Goal: Information Seeking & Learning: Compare options

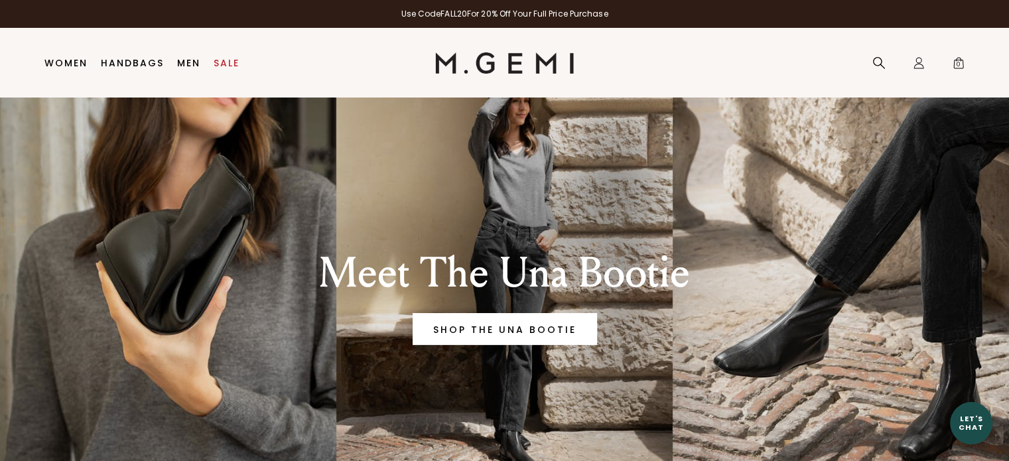
scroll to position [42, 0]
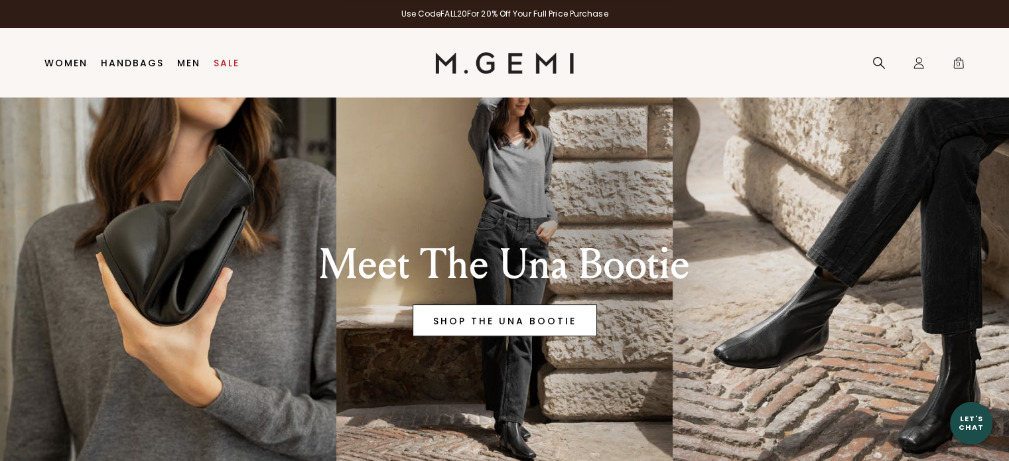
click at [535, 318] on link "SHOP THE UNA BOOTIE" at bounding box center [505, 321] width 184 height 32
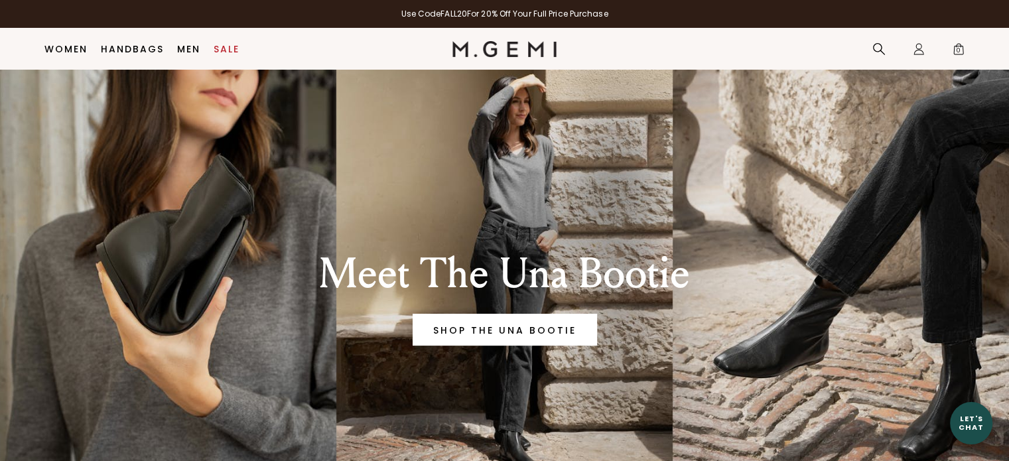
scroll to position [0, 0]
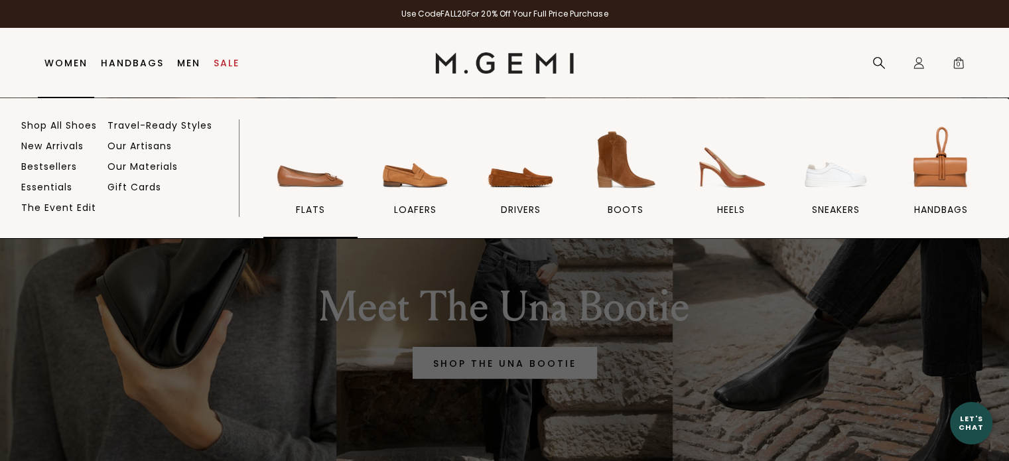
click at [323, 182] on img at bounding box center [310, 160] width 74 height 74
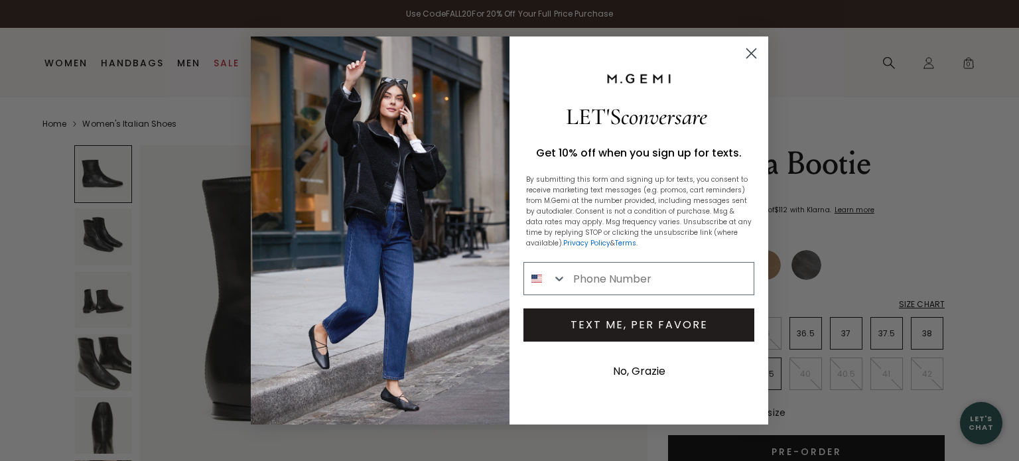
click at [751, 58] on circle "Close dialog" at bounding box center [752, 53] width 22 height 22
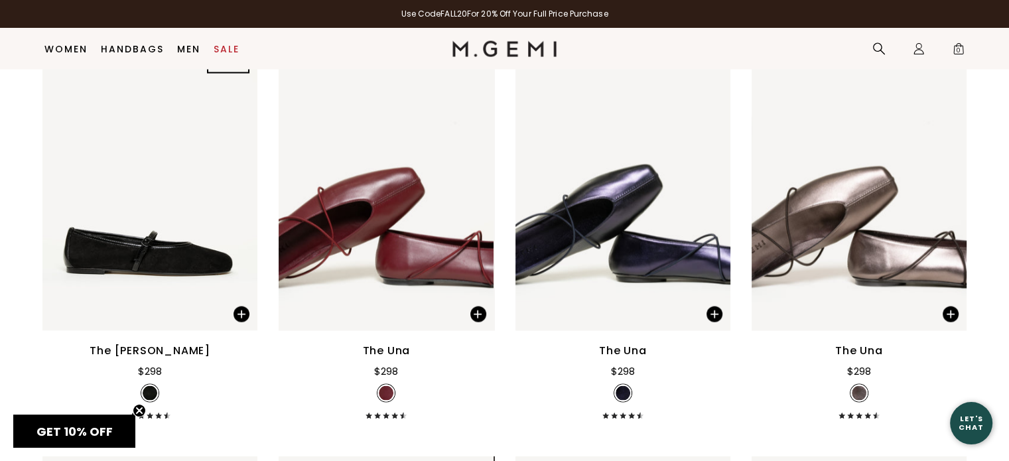
scroll to position [2692, 0]
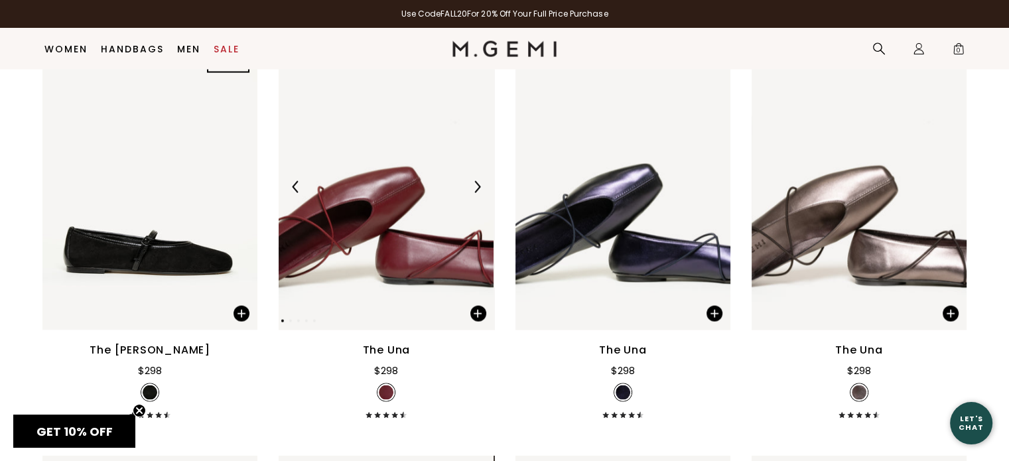
click at [433, 242] on img at bounding box center [386, 187] width 215 height 287
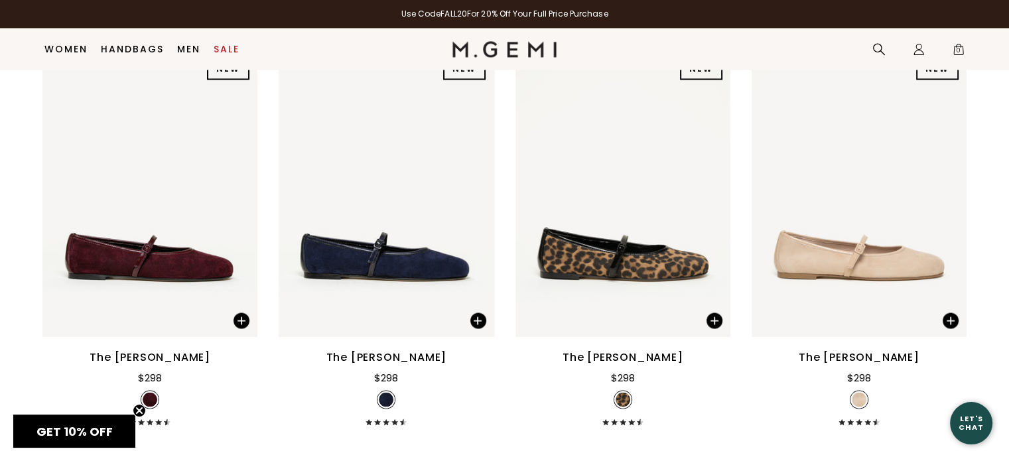
scroll to position [2357, 0]
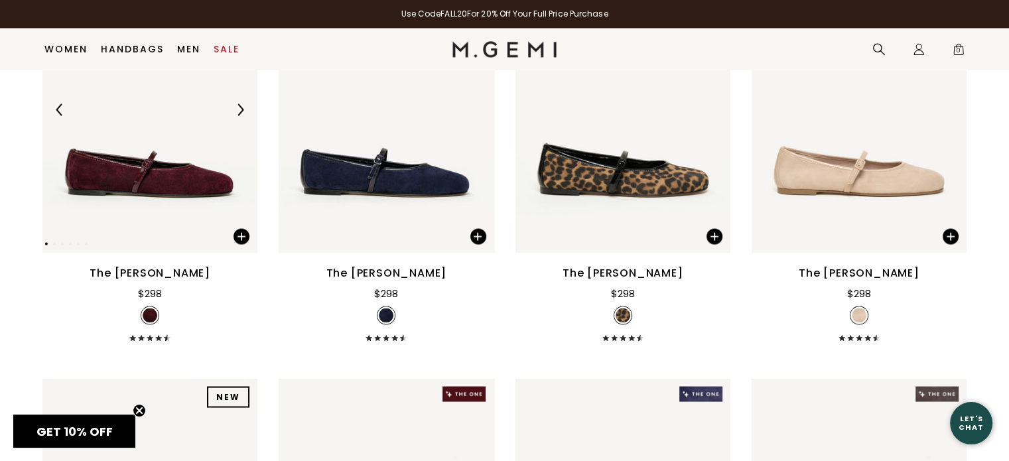
click at [149, 157] on img at bounding box center [149, 109] width 215 height 287
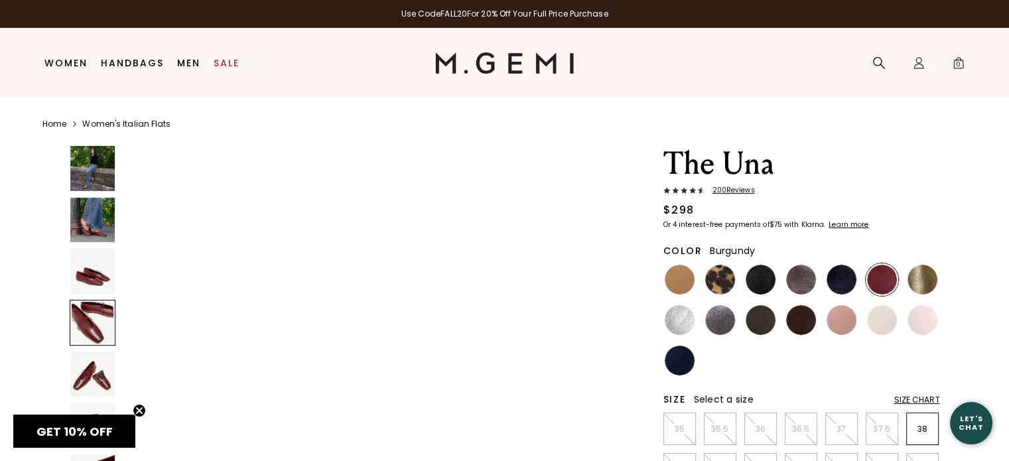
scroll to position [1735, 0]
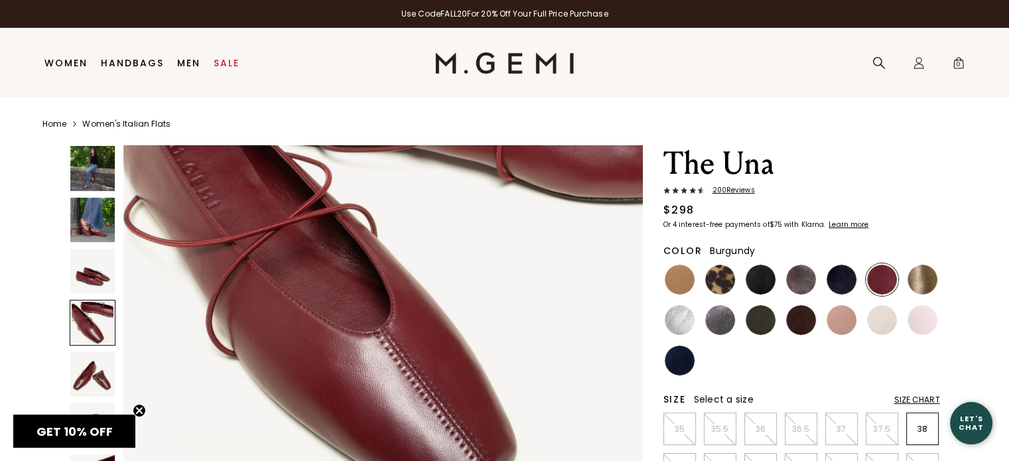
click at [101, 177] on img at bounding box center [92, 168] width 45 height 45
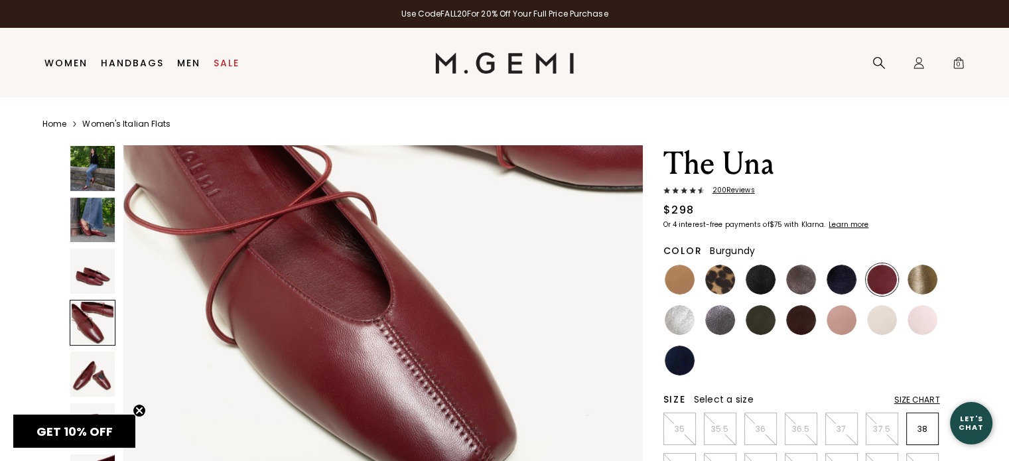
scroll to position [1754, 0]
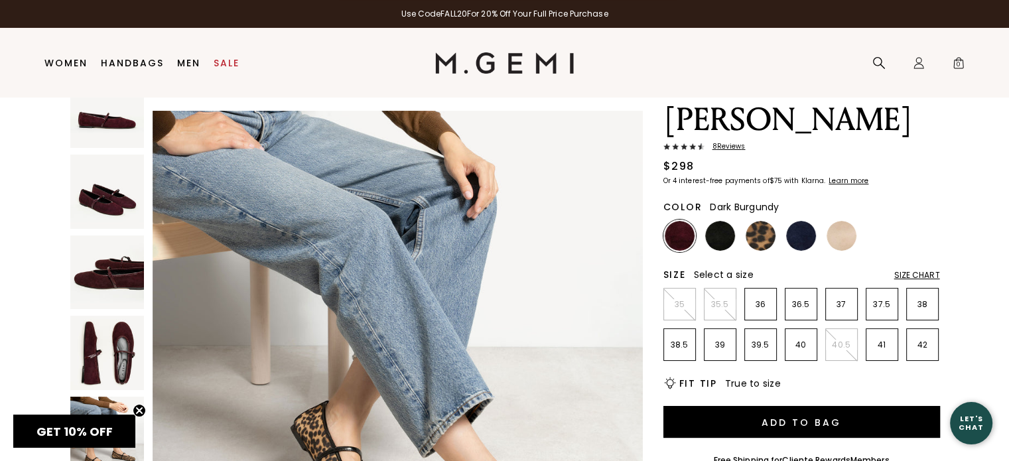
scroll to position [23, 0]
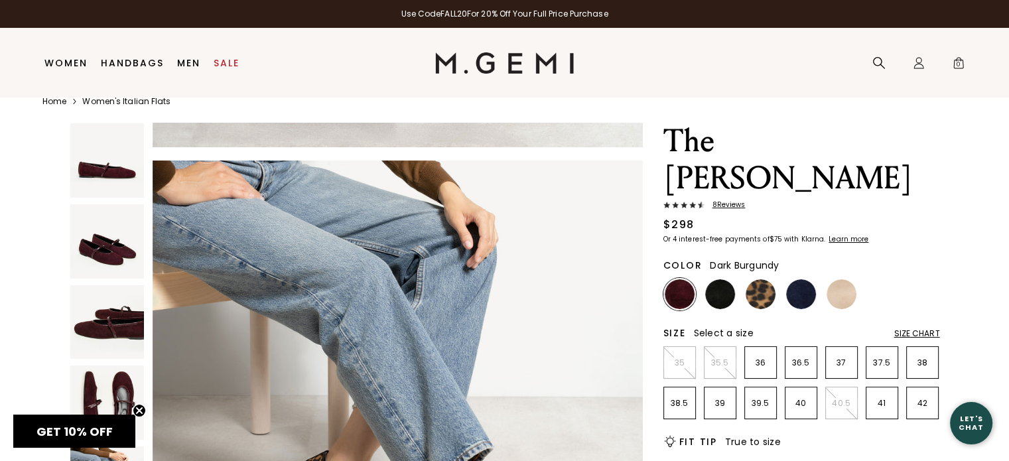
click at [723, 162] on div "The [PERSON_NAME] 8 Review s $298 Or 4 interest-free payments of $75 with Klarn…" at bounding box center [802, 183] width 277 height 121
click at [724, 201] on span "8 Review s" at bounding box center [725, 205] width 41 height 8
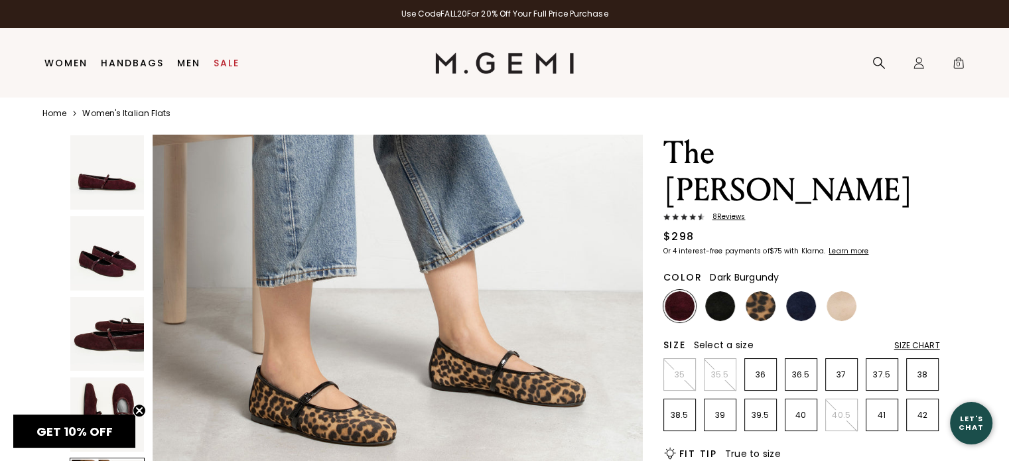
scroll to position [27, 0]
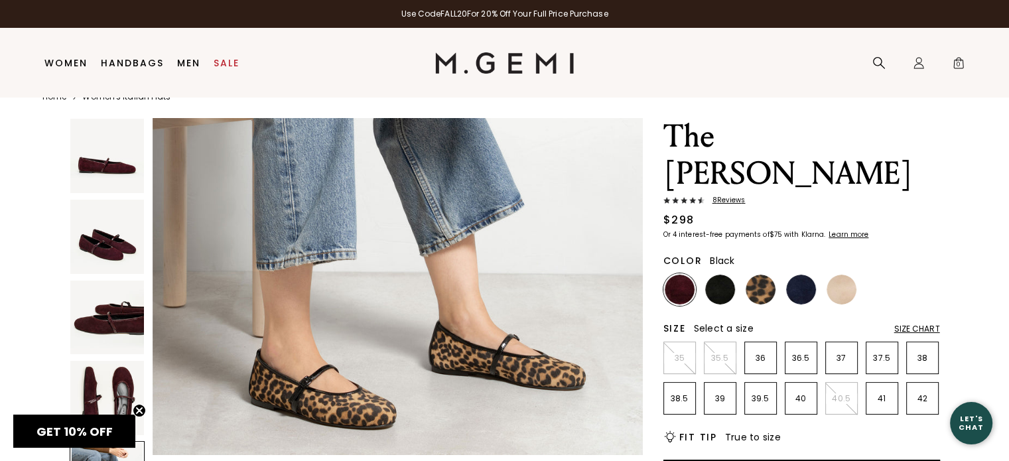
click at [723, 275] on img at bounding box center [720, 290] width 30 height 30
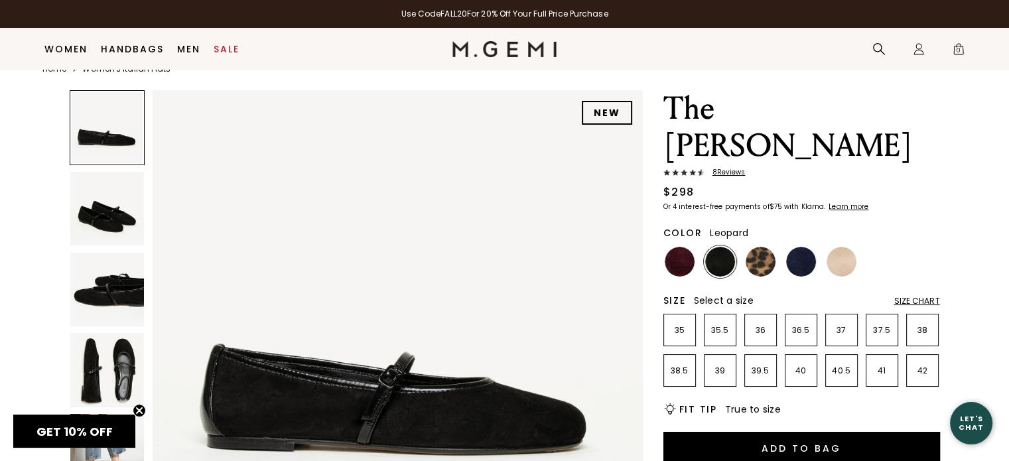
scroll to position [69, 0]
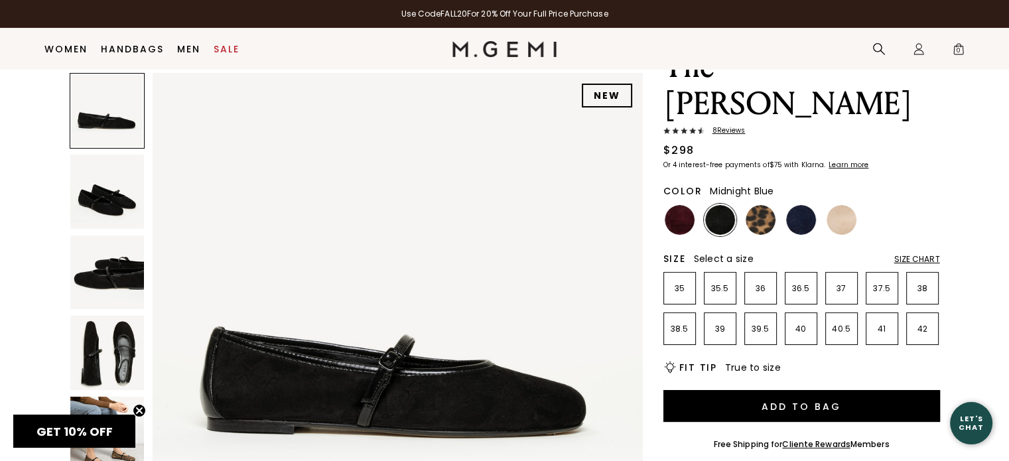
click at [805, 205] on img at bounding box center [801, 220] width 30 height 30
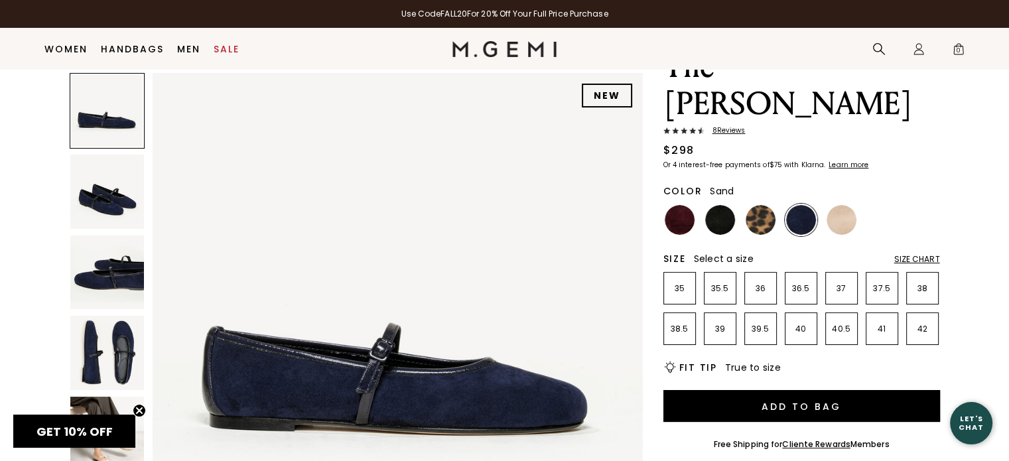
click at [842, 205] on img at bounding box center [842, 220] width 30 height 30
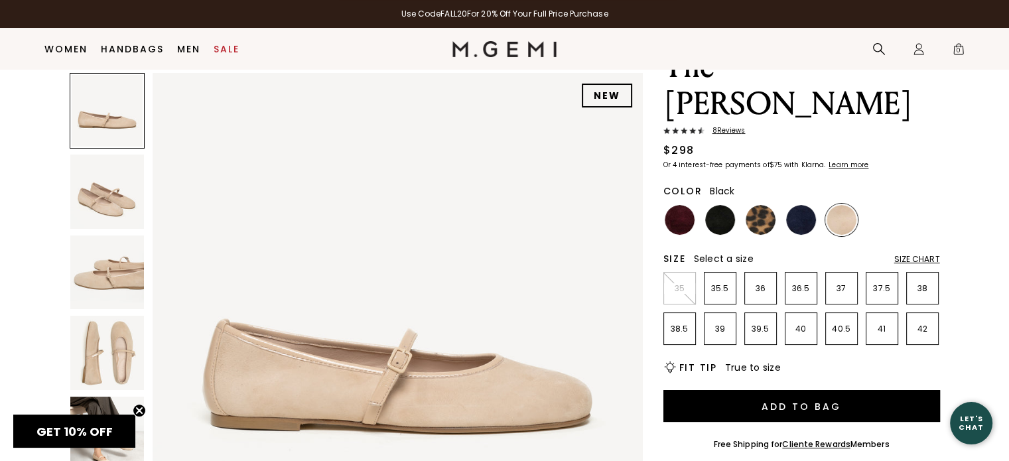
click at [709, 205] on img at bounding box center [720, 220] width 30 height 30
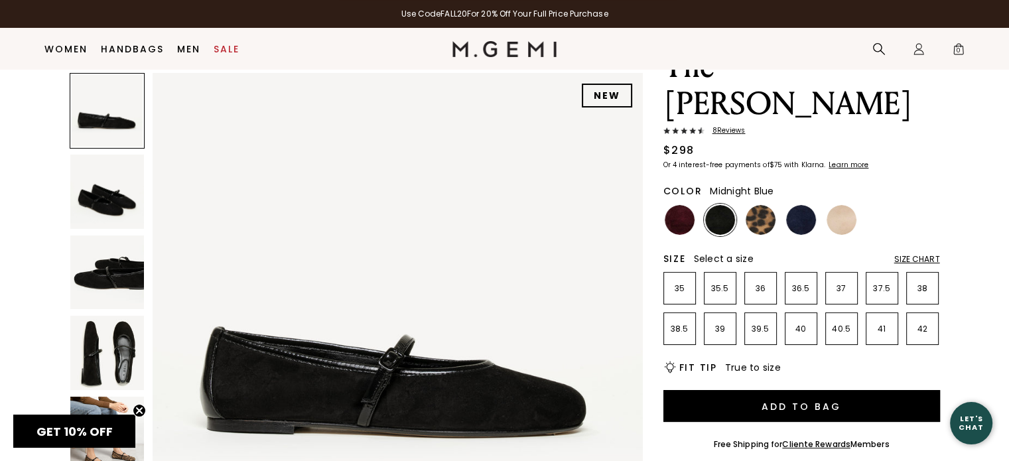
click at [801, 205] on img at bounding box center [801, 220] width 30 height 30
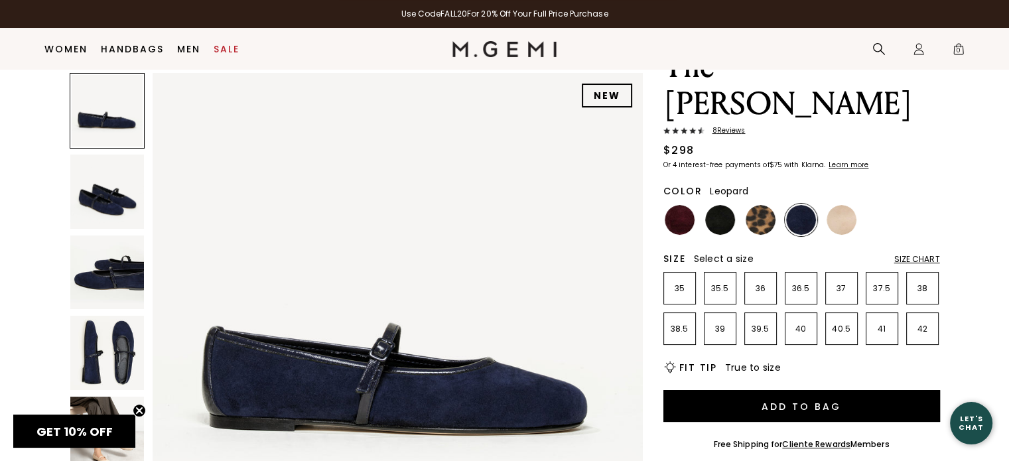
click at [746, 205] on img at bounding box center [761, 220] width 30 height 30
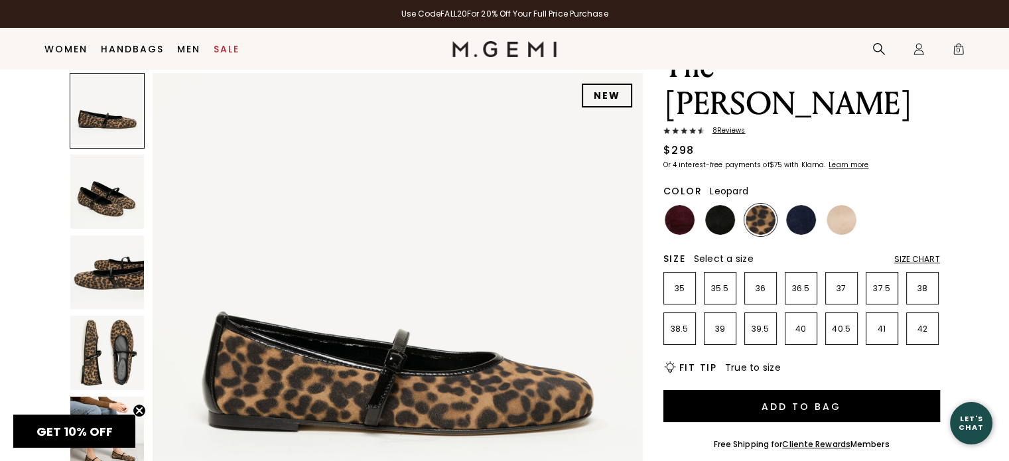
click at [664, 204] on div at bounding box center [680, 220] width 33 height 33
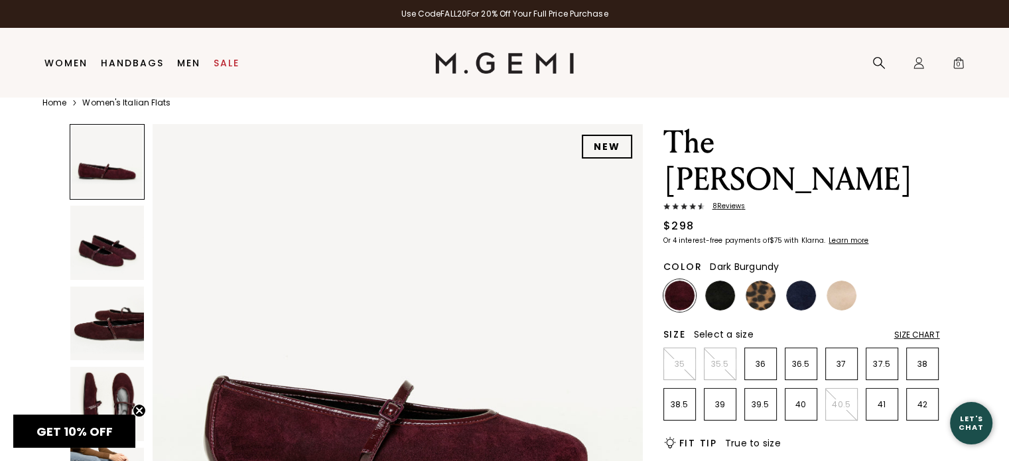
scroll to position [31, 0]
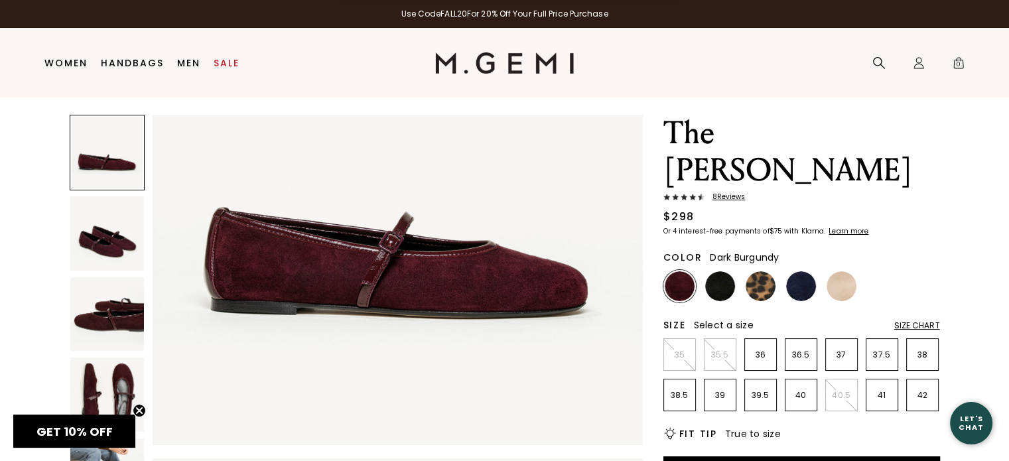
click at [123, 371] on img at bounding box center [107, 395] width 74 height 74
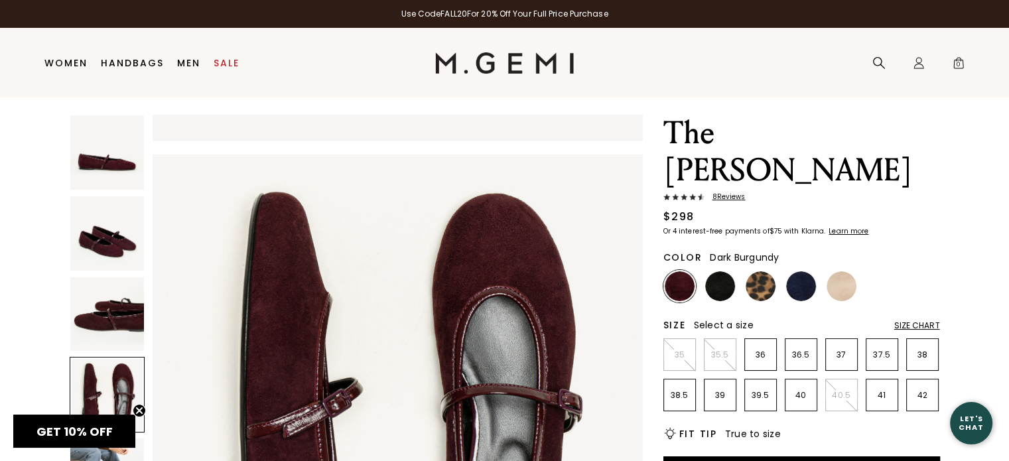
scroll to position [1479, 0]
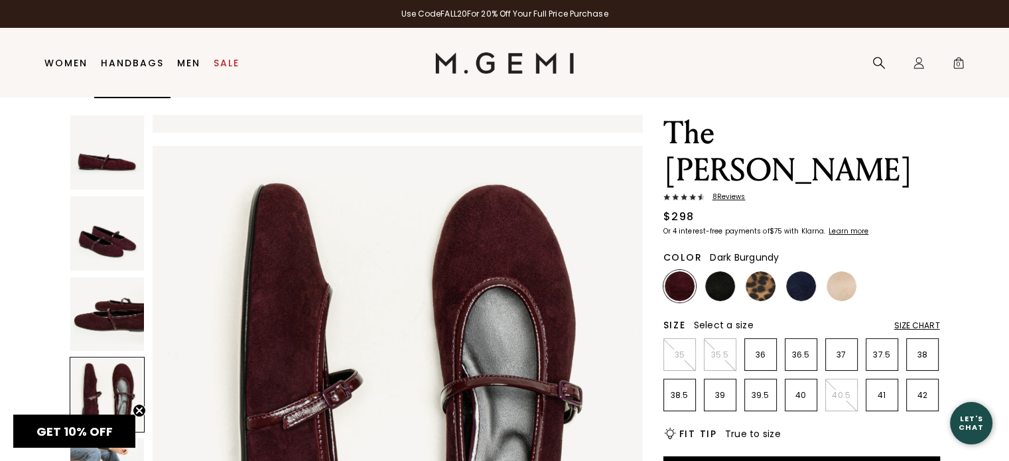
click at [74, 71] on li "Women Shop All Shoes New Arrivals Bestsellers Essentials The Event Edit Travel-…" at bounding box center [66, 64] width 56 height 70
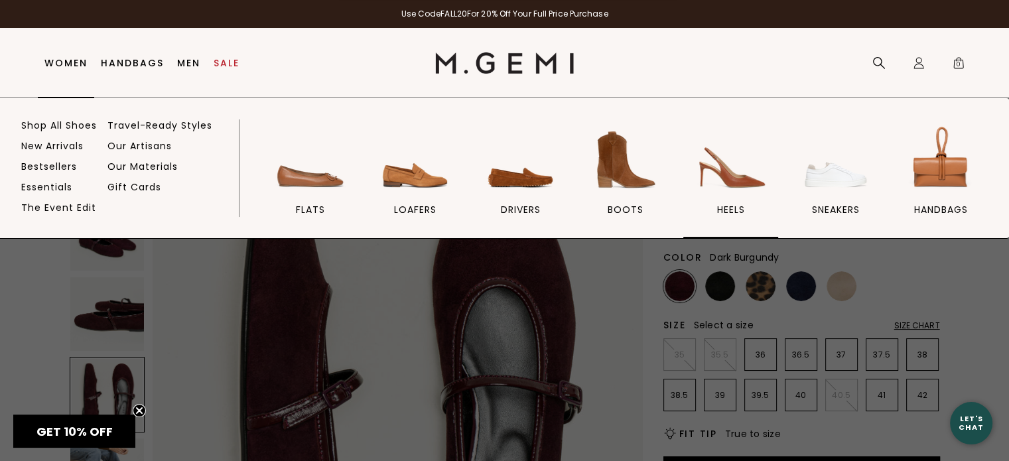
click at [735, 182] on img at bounding box center [731, 160] width 74 height 74
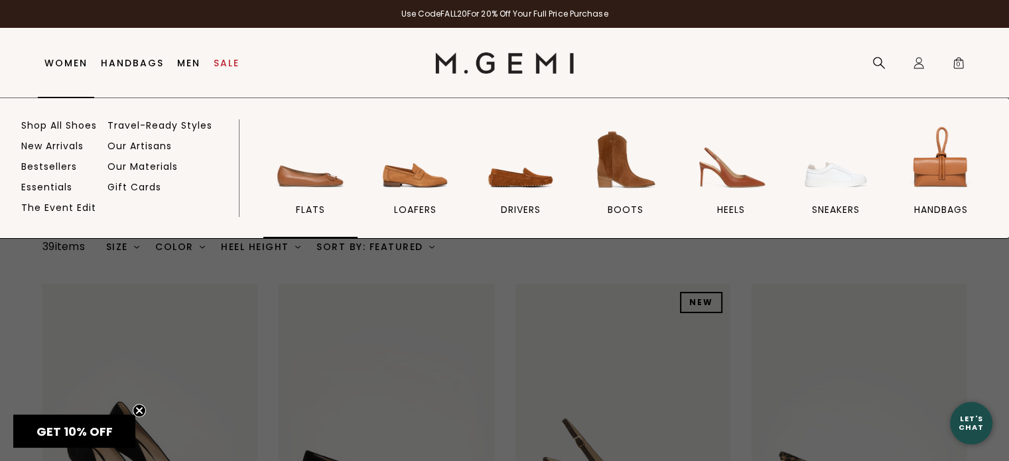
click at [307, 198] on link "flats" at bounding box center [310, 180] width 94 height 115
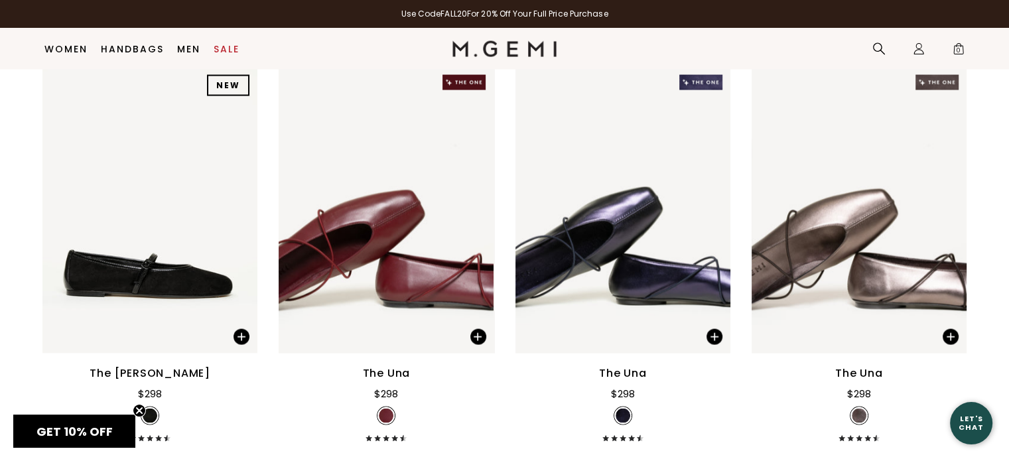
scroll to position [2668, 0]
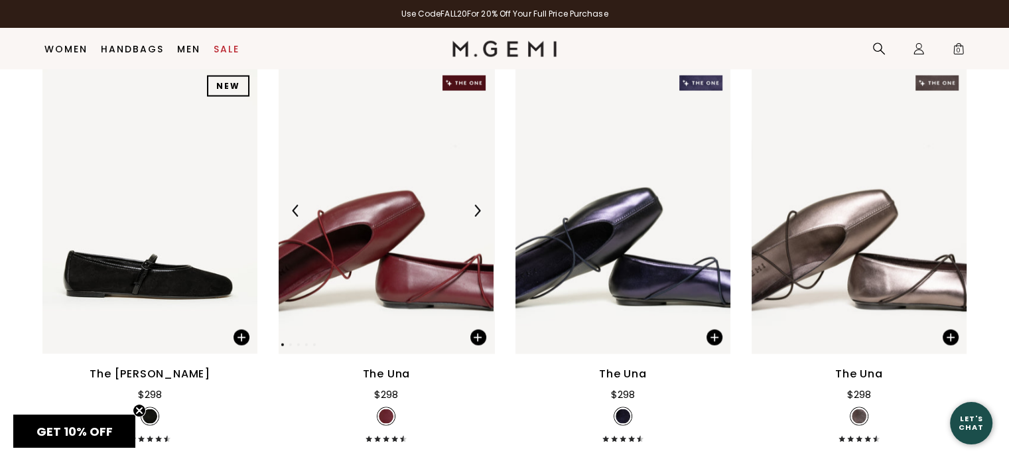
click at [480, 208] on img at bounding box center [477, 211] width 12 height 12
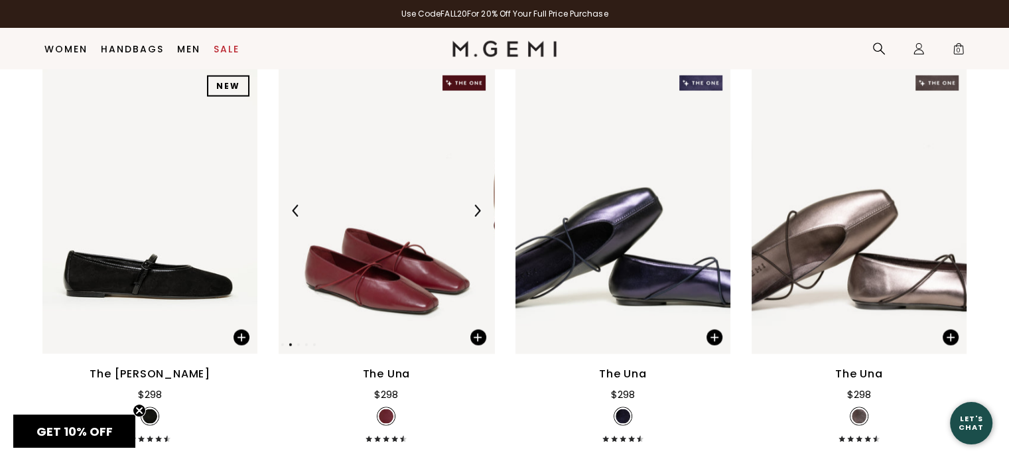
click at [480, 208] on img at bounding box center [477, 211] width 12 height 12
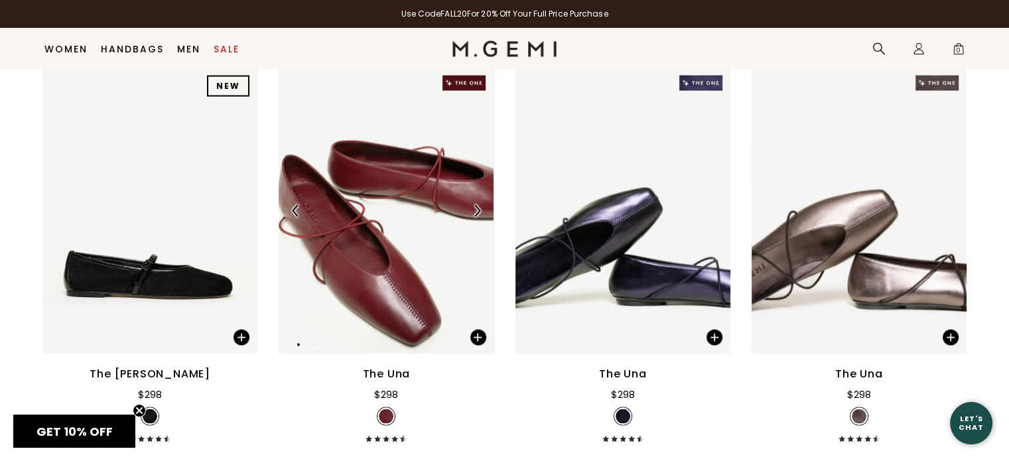
click at [480, 208] on img at bounding box center [477, 211] width 12 height 12
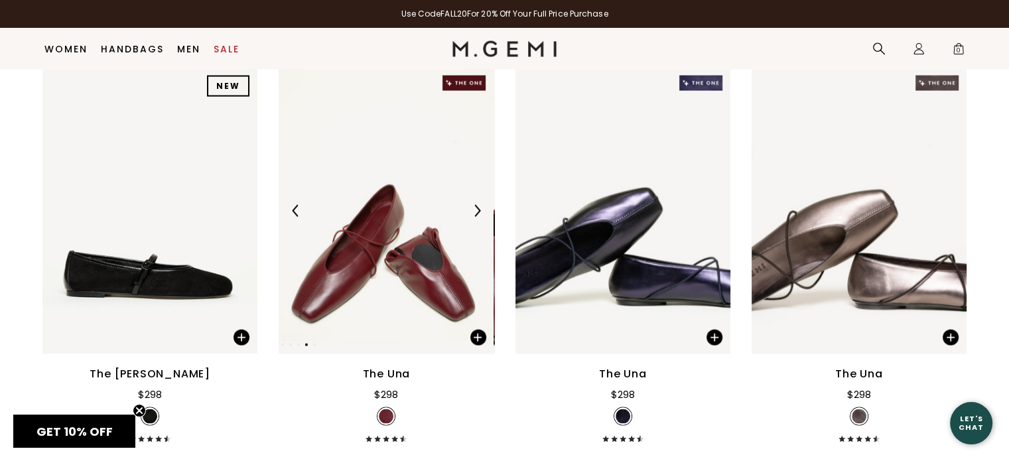
click at [480, 208] on img at bounding box center [477, 211] width 12 height 12
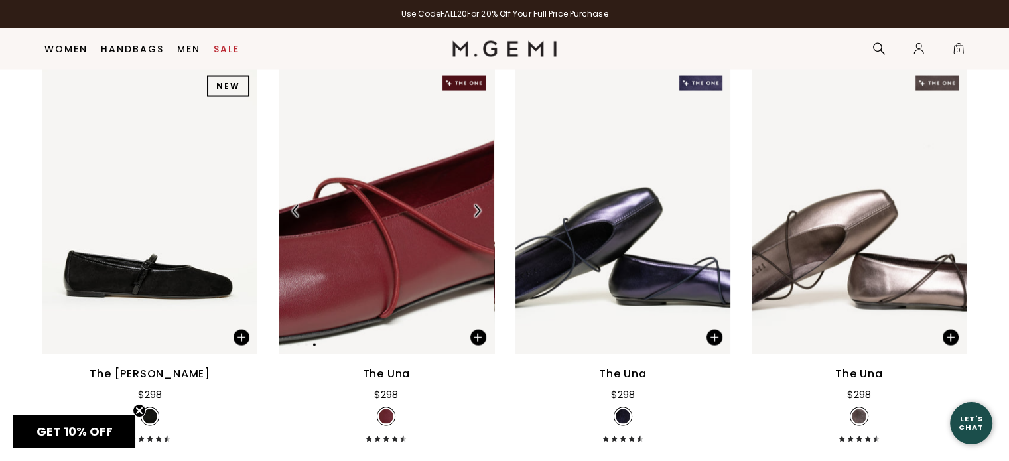
click at [480, 208] on img at bounding box center [477, 211] width 12 height 12
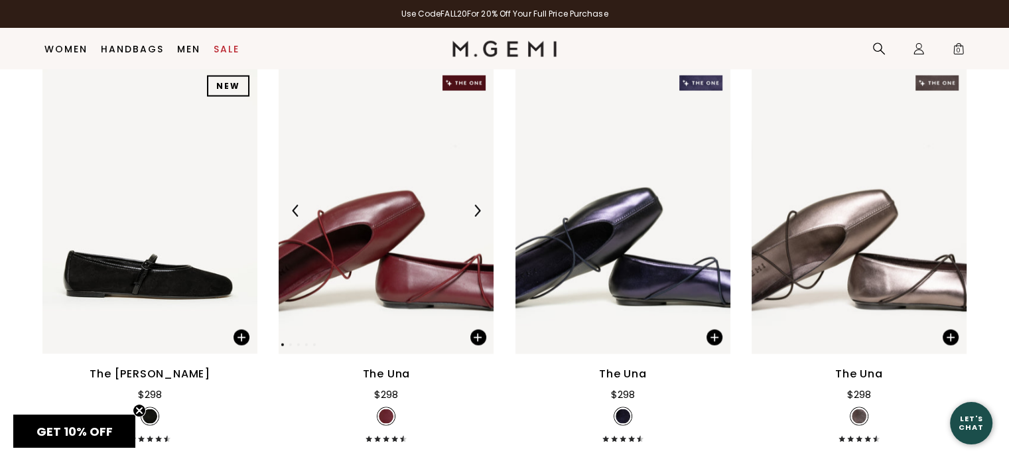
click at [480, 208] on img at bounding box center [477, 211] width 12 height 12
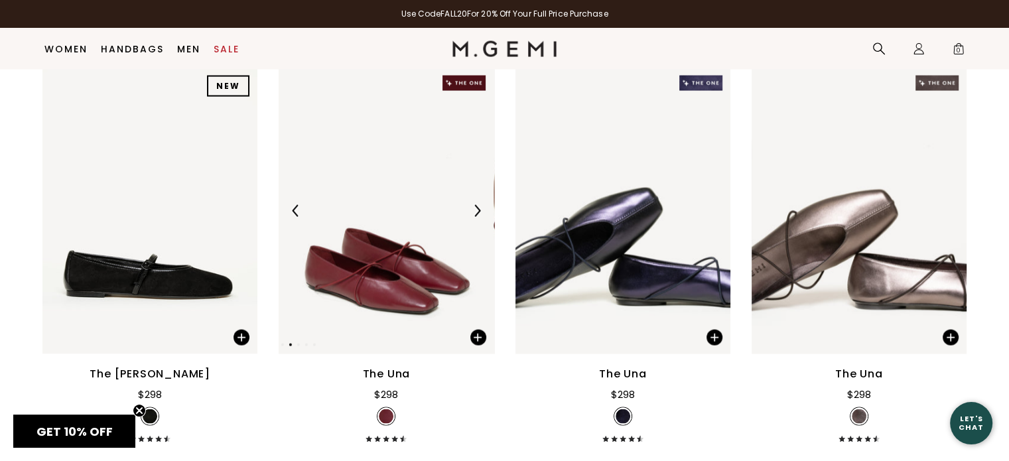
click at [480, 208] on img at bounding box center [477, 211] width 12 height 12
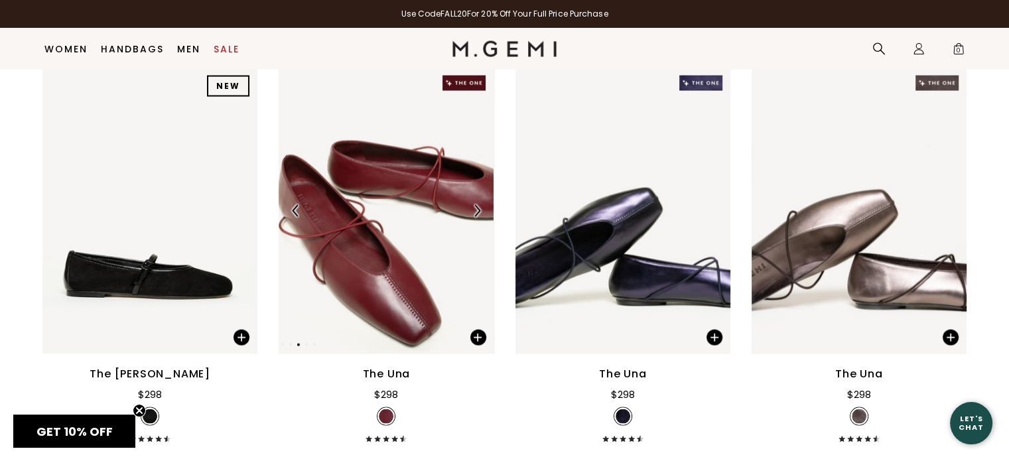
click at [412, 206] on div at bounding box center [386, 210] width 215 height 21
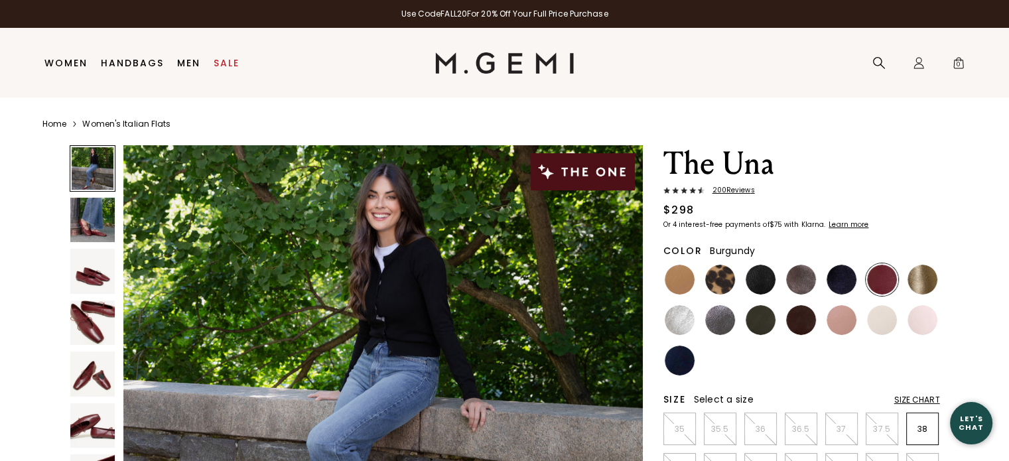
click at [735, 190] on span "200 Review s" at bounding box center [730, 190] width 50 height 8
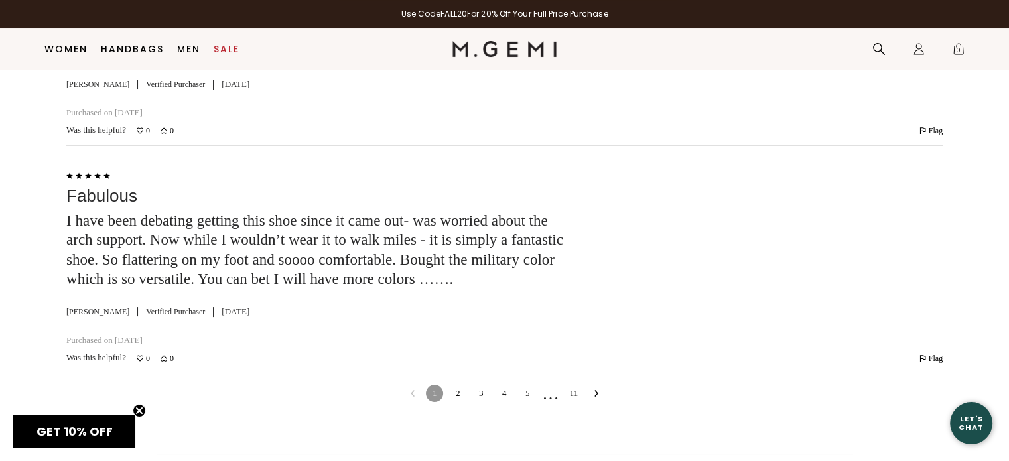
scroll to position [5169, 0]
click at [456, 399] on link "2" at bounding box center [457, 392] width 17 height 17
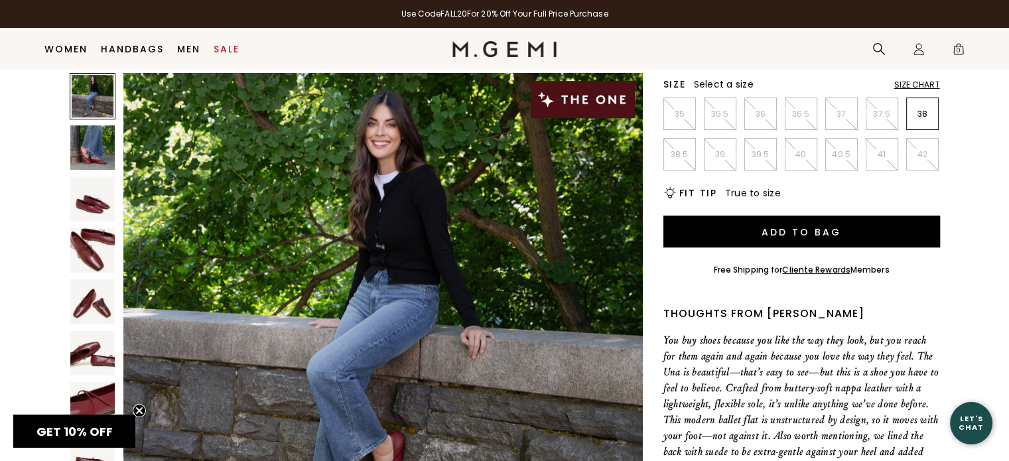
scroll to position [286, 0]
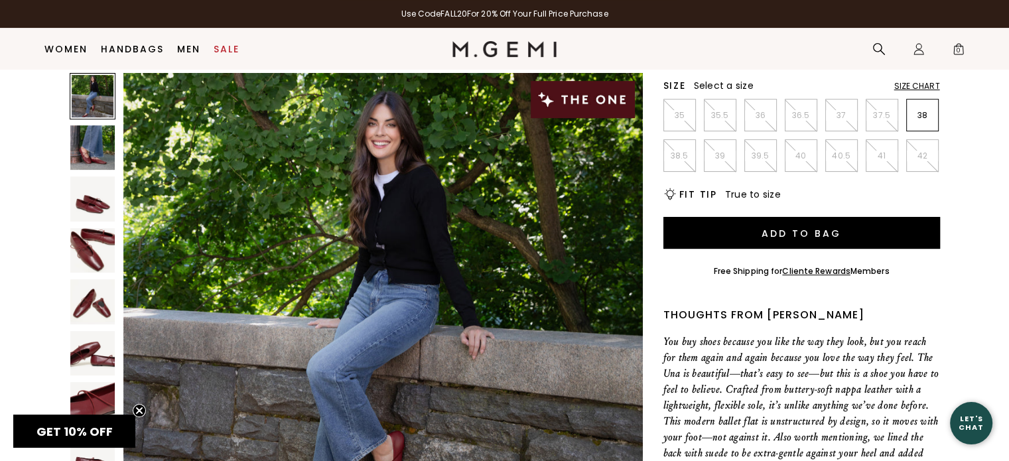
click at [105, 157] on img at bounding box center [92, 147] width 45 height 45
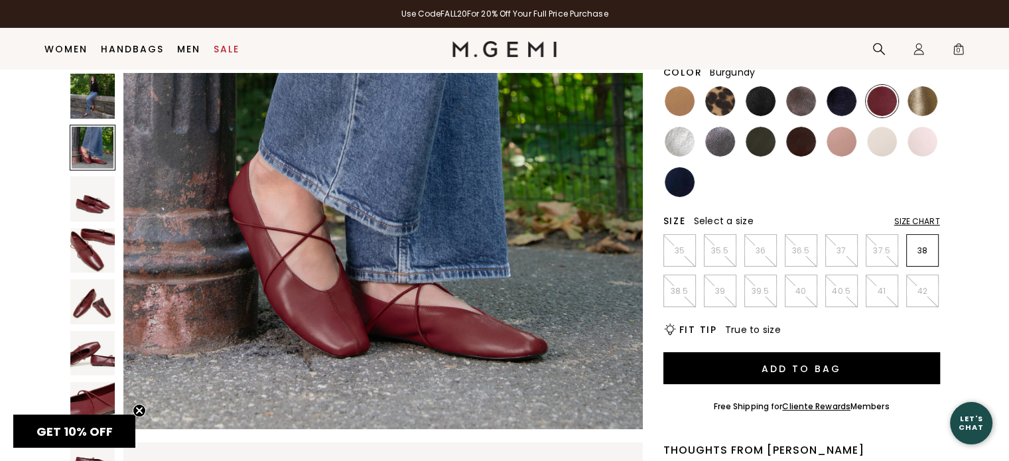
scroll to position [145, 0]
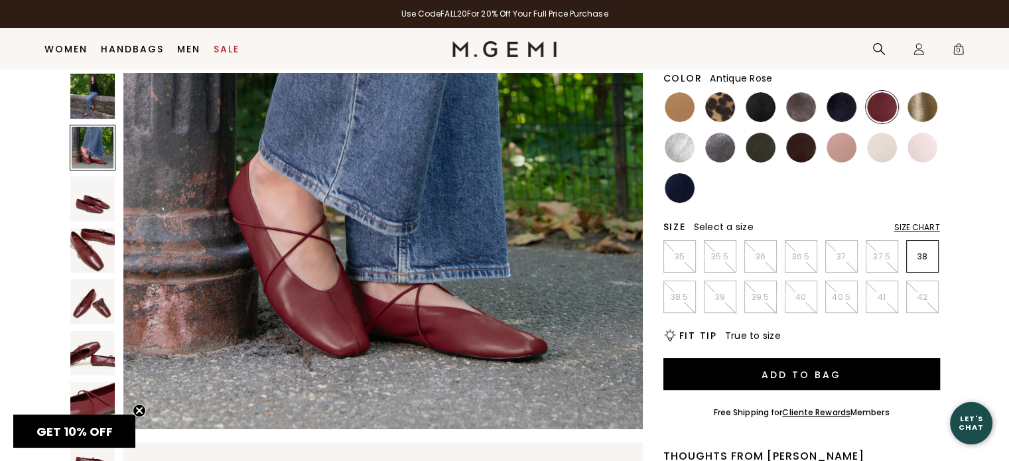
click at [852, 153] on img at bounding box center [842, 148] width 30 height 30
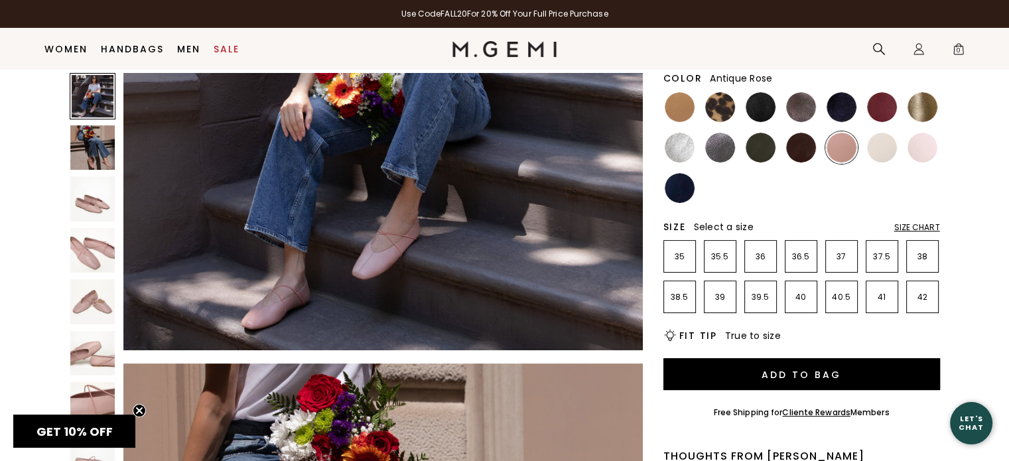
scroll to position [242, 0]
click at [921, 151] on img at bounding box center [923, 148] width 30 height 30
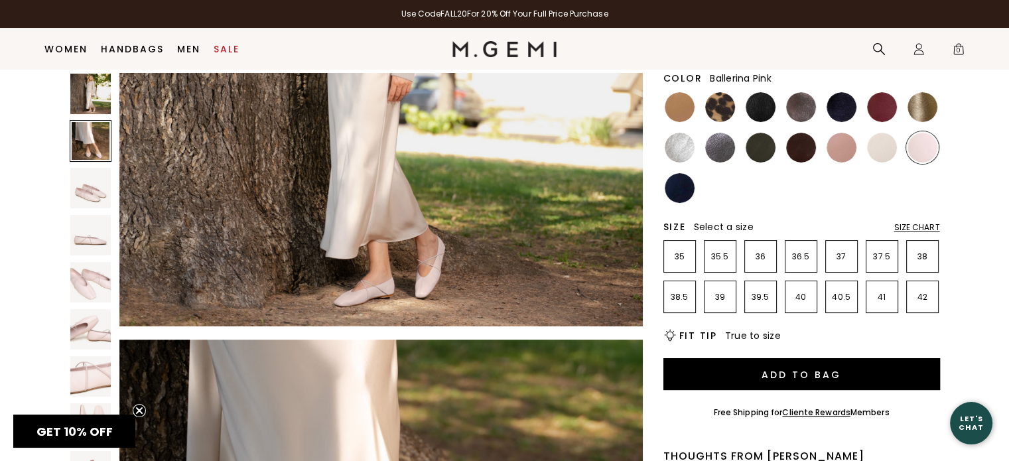
scroll to position [271, 0]
click at [764, 108] on img at bounding box center [761, 107] width 30 height 30
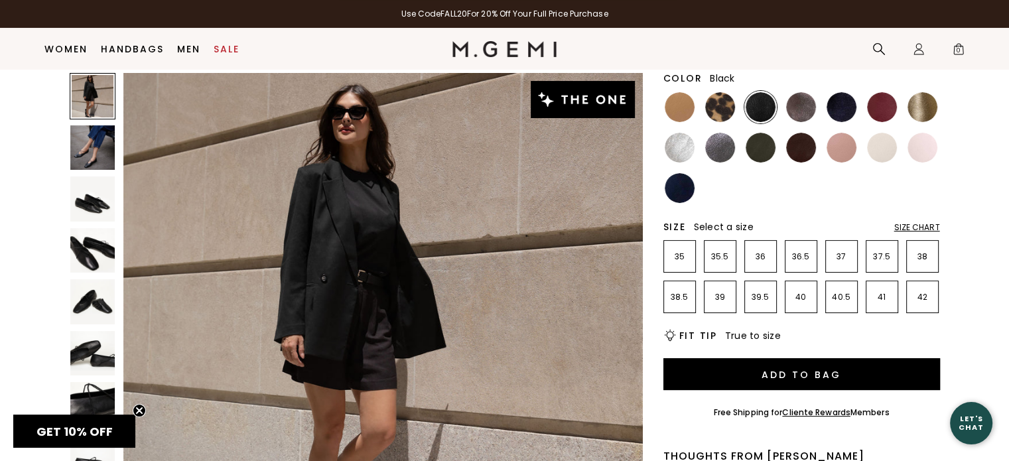
scroll to position [236, 0]
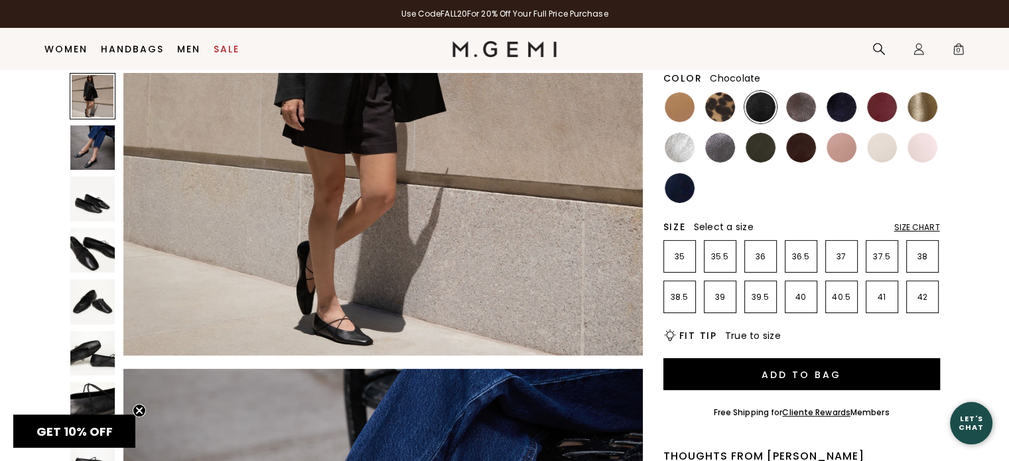
click at [804, 146] on img at bounding box center [801, 148] width 30 height 30
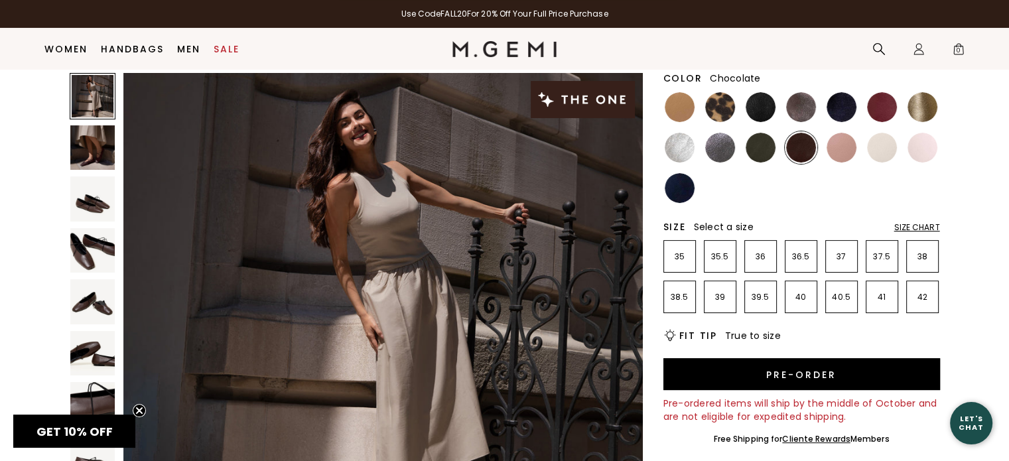
scroll to position [246, 0]
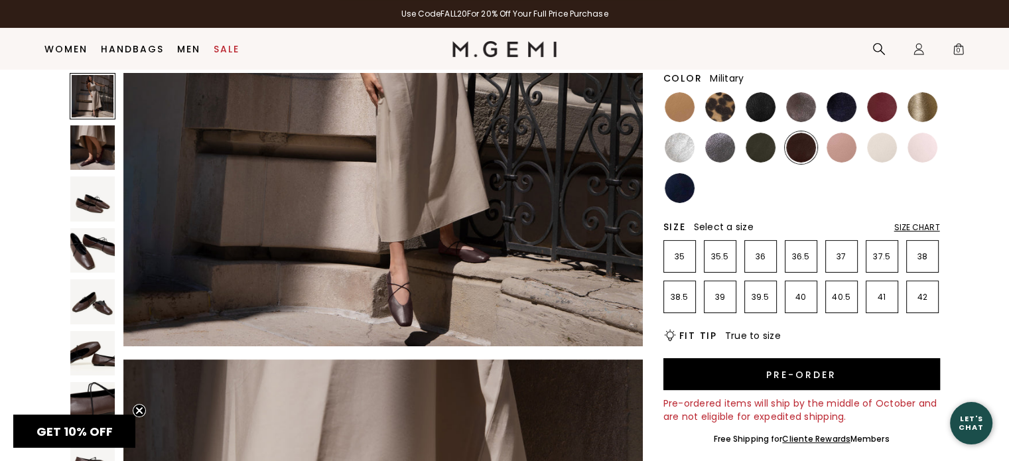
click at [762, 143] on img at bounding box center [761, 148] width 30 height 30
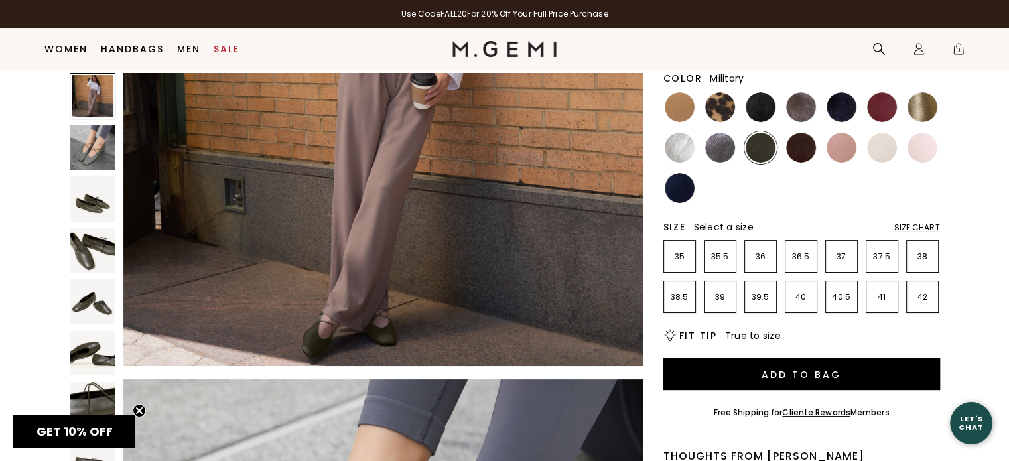
scroll to position [234, 0]
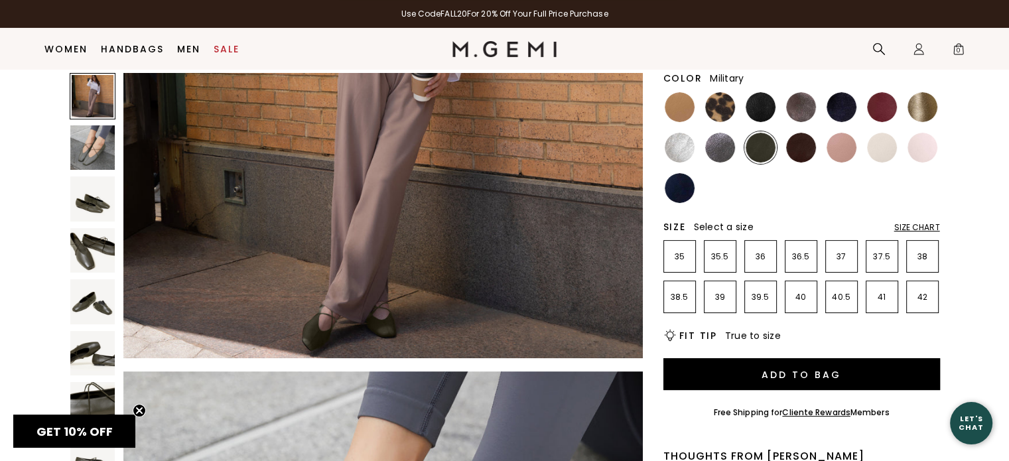
click at [660, 186] on div "The Una 200 Review s $298 Or 4 interest-free payments of $75 with Klarna Learn …" at bounding box center [504, 427] width 924 height 908
click at [675, 190] on img at bounding box center [680, 188] width 30 height 30
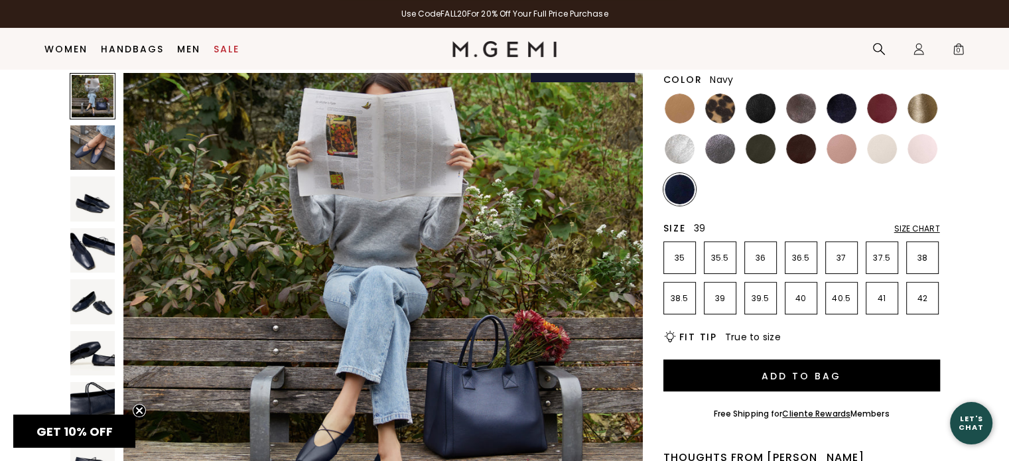
scroll to position [134, 0]
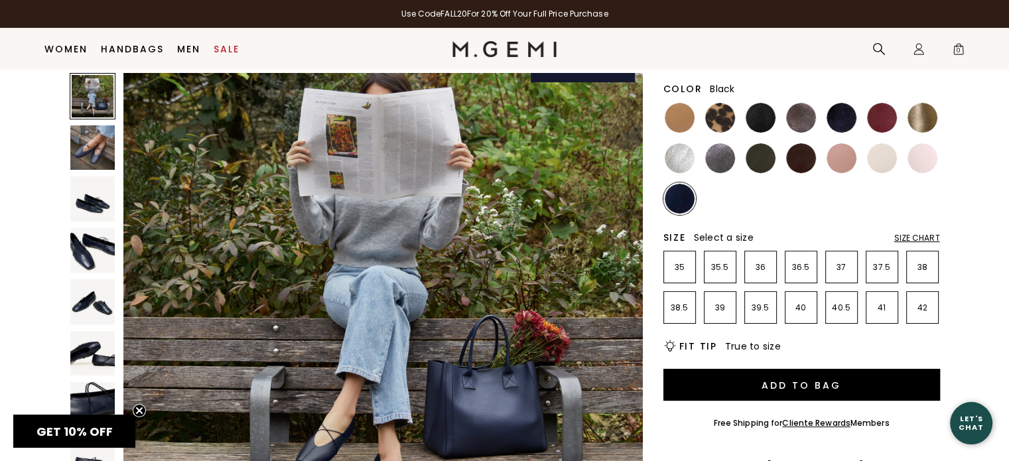
click at [765, 124] on img at bounding box center [761, 118] width 30 height 30
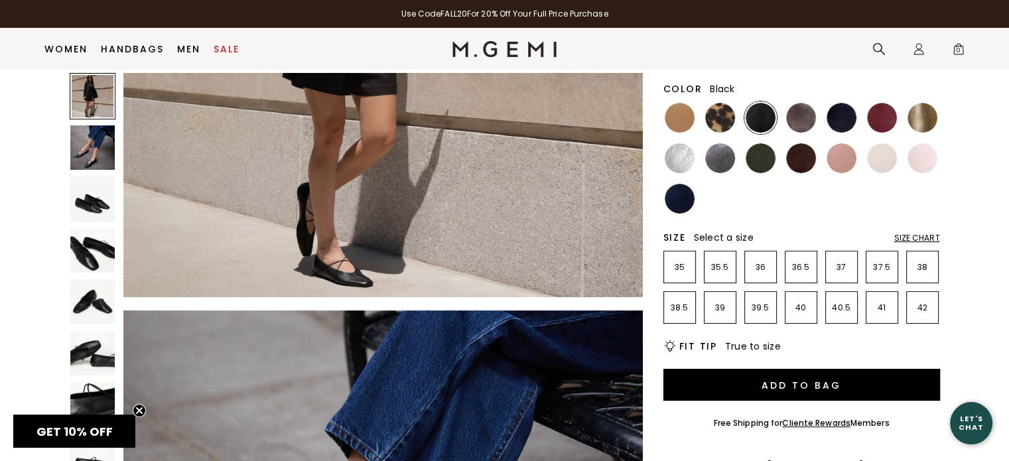
scroll to position [305, 0]
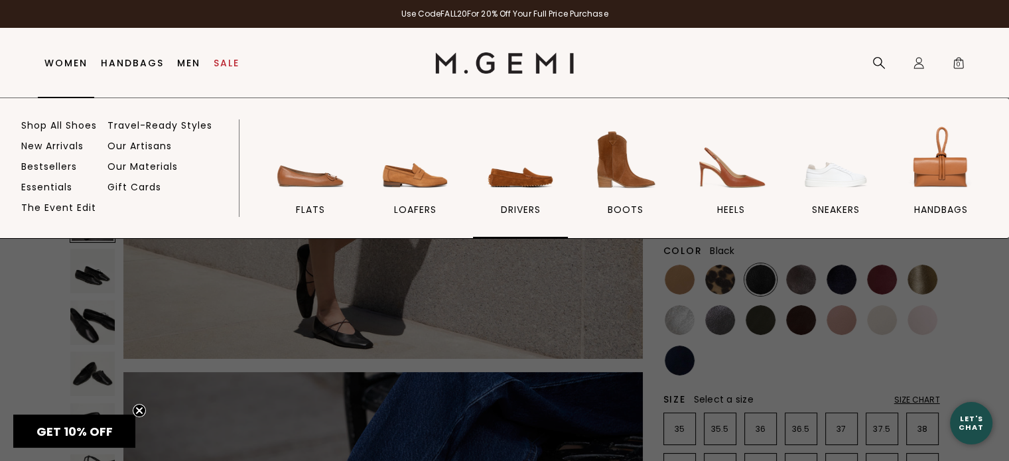
click at [536, 182] on img at bounding box center [521, 160] width 74 height 74
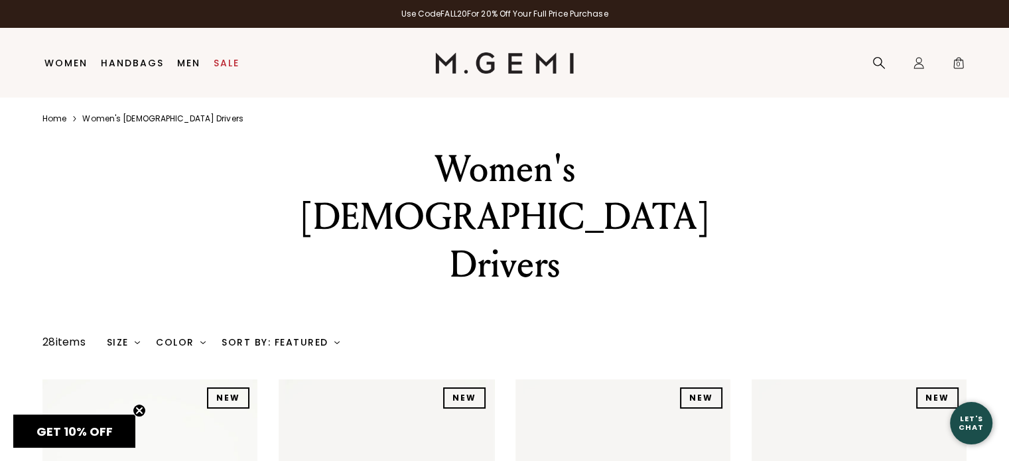
click at [45, 121] on link "Home" at bounding box center [54, 118] width 24 height 11
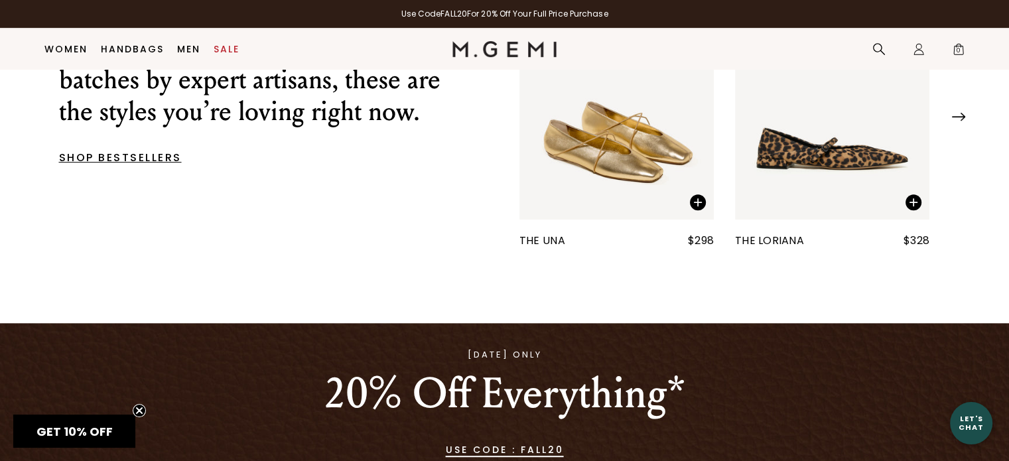
scroll to position [634, 0]
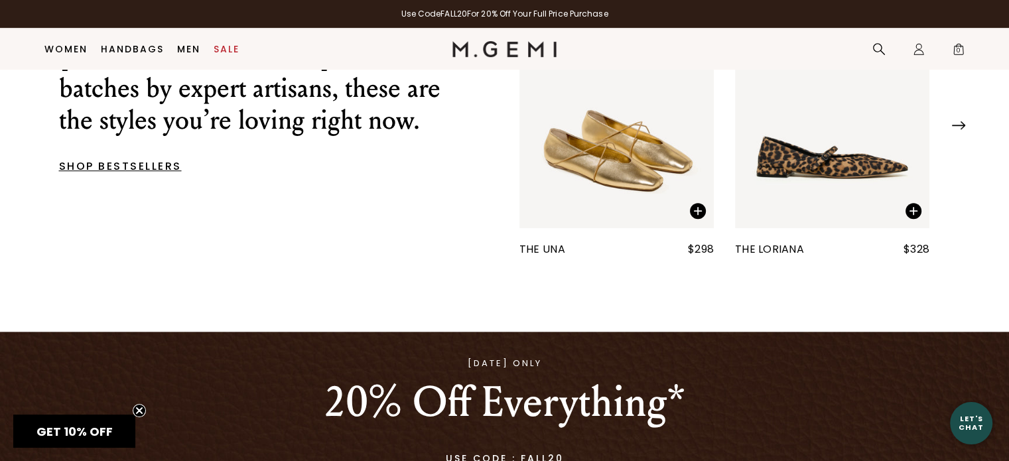
click at [958, 130] on img at bounding box center [958, 125] width 13 height 9
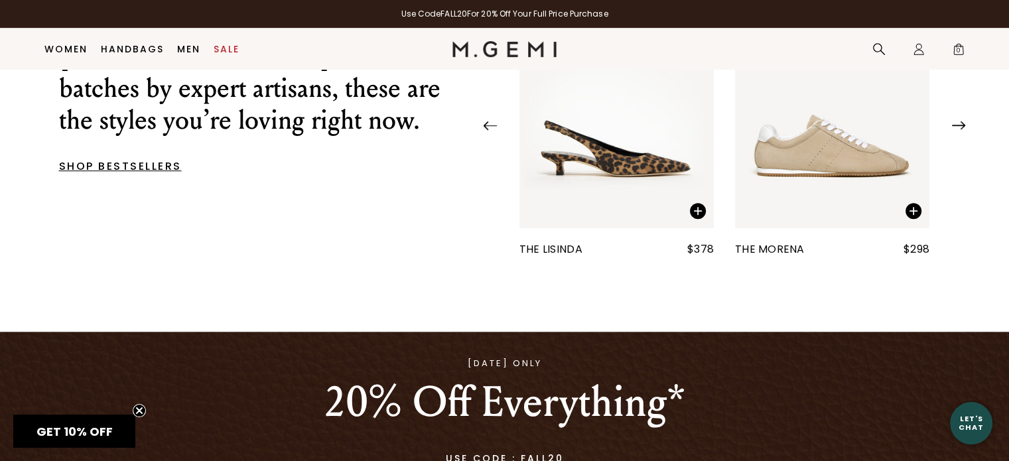
click at [958, 130] on img at bounding box center [958, 125] width 13 height 9
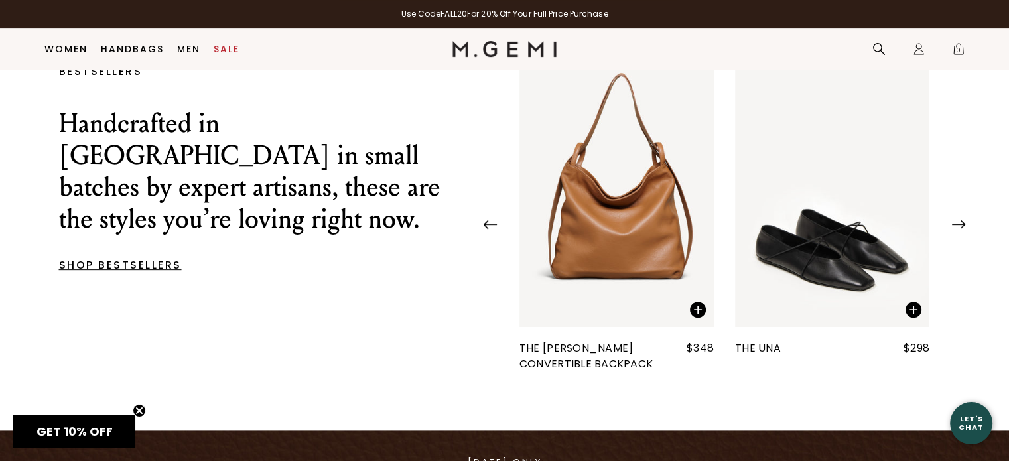
scroll to position [504, 0]
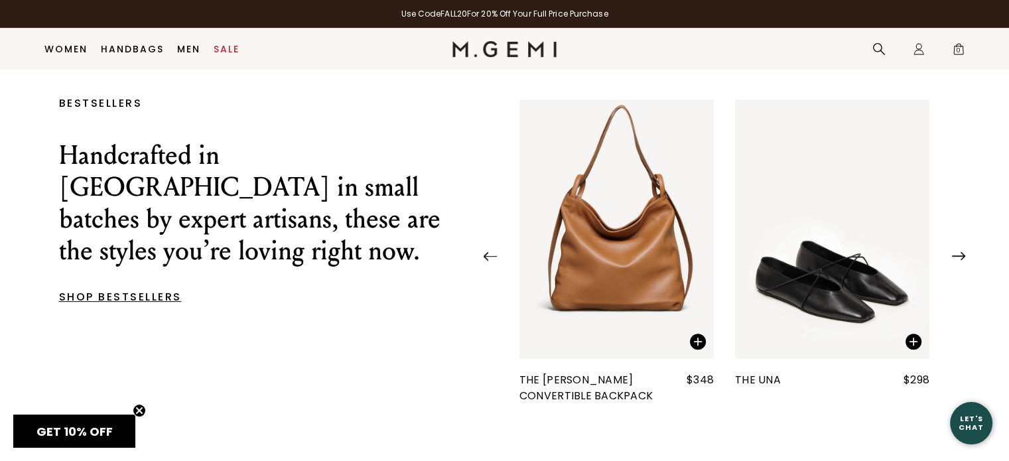
click at [954, 261] on img at bounding box center [958, 256] width 13 height 9
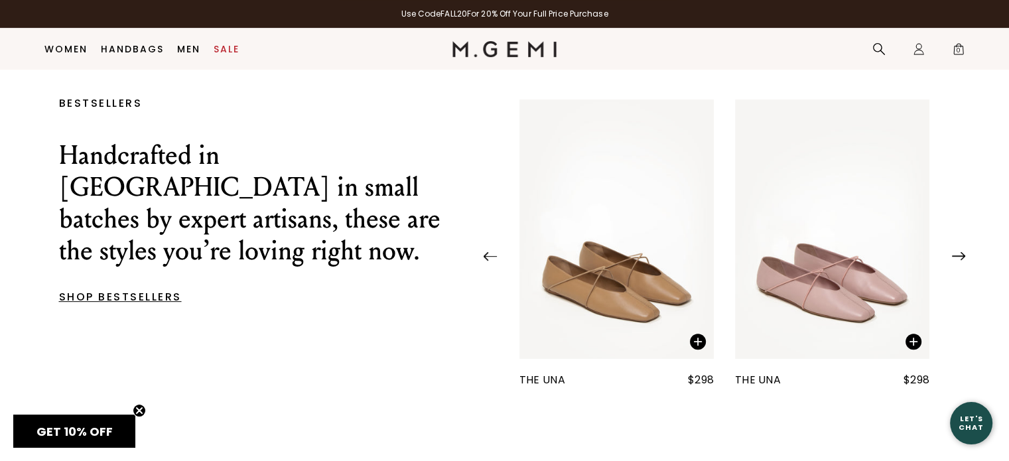
click at [954, 261] on img at bounding box center [958, 256] width 13 height 9
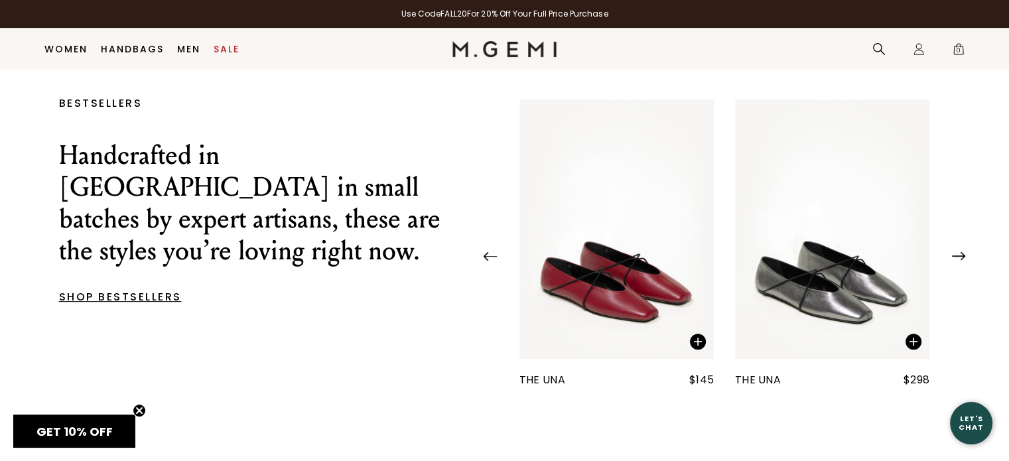
click at [954, 261] on img at bounding box center [958, 256] width 13 height 9
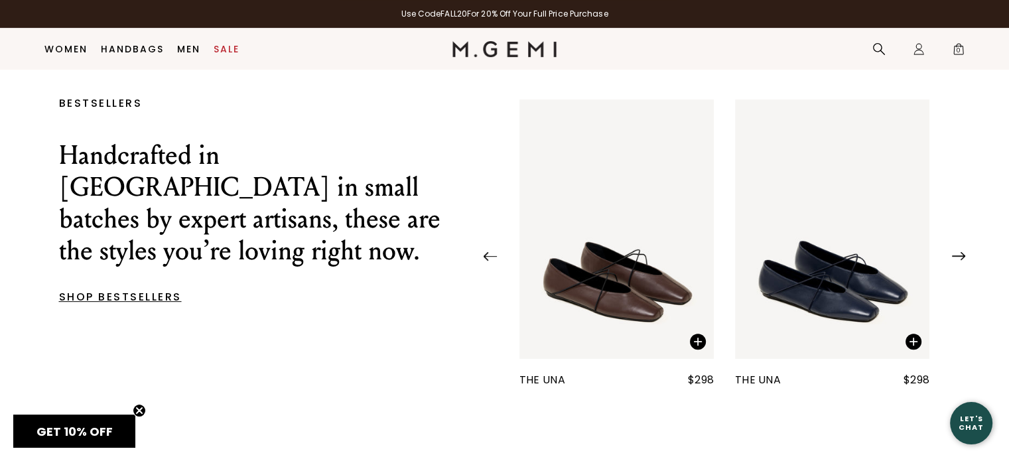
click at [954, 261] on img at bounding box center [958, 256] width 13 height 9
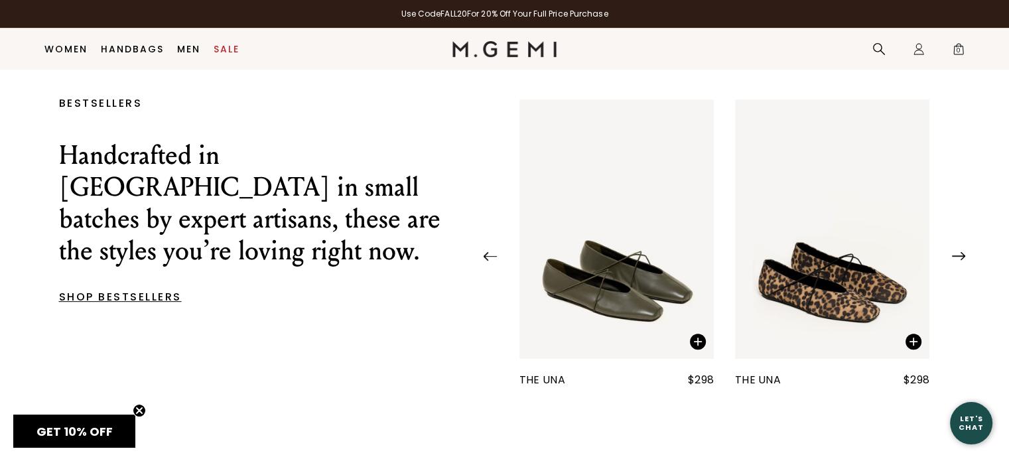
click at [954, 261] on img at bounding box center [958, 256] width 13 height 9
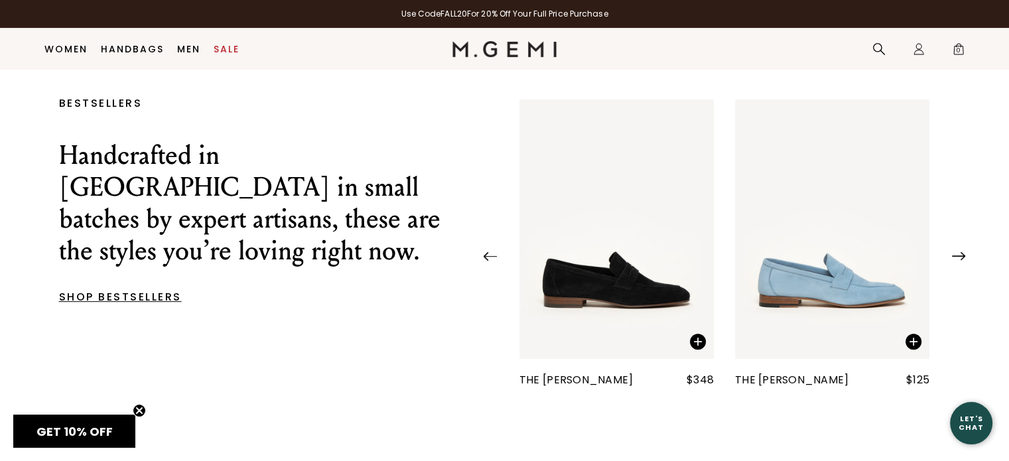
click at [954, 261] on img at bounding box center [958, 256] width 13 height 9
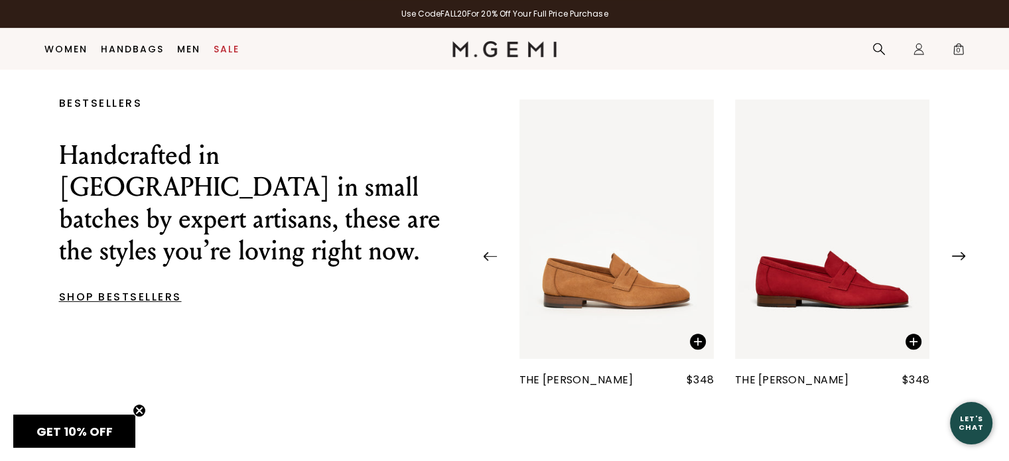
click at [954, 261] on img at bounding box center [958, 256] width 13 height 9
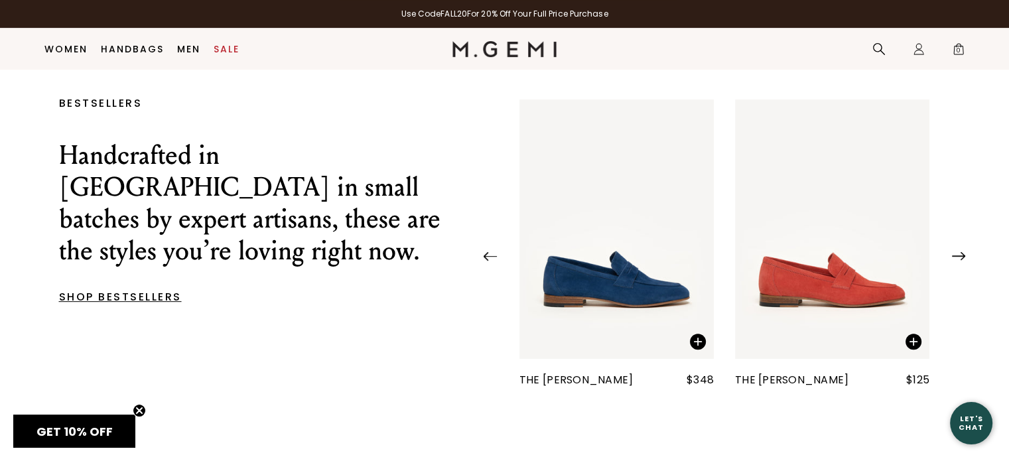
click at [954, 261] on img at bounding box center [958, 256] width 13 height 9
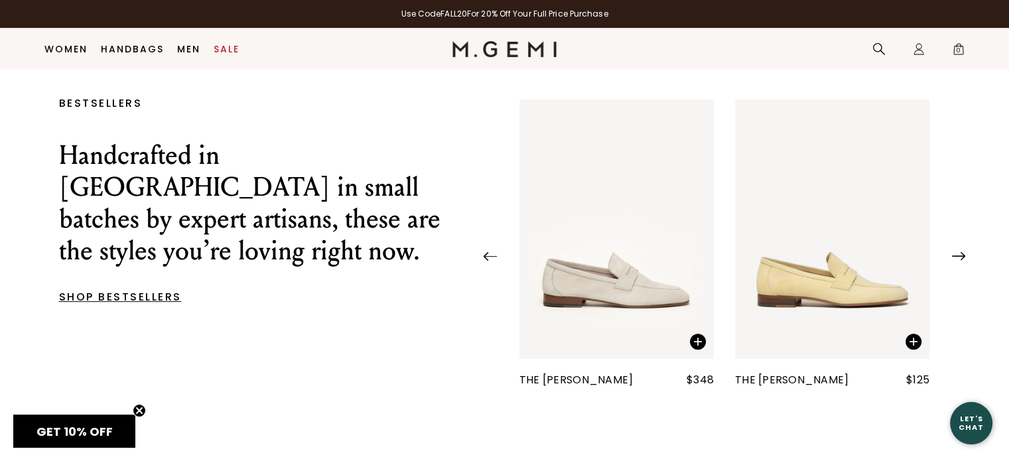
click at [954, 261] on img at bounding box center [958, 256] width 13 height 9
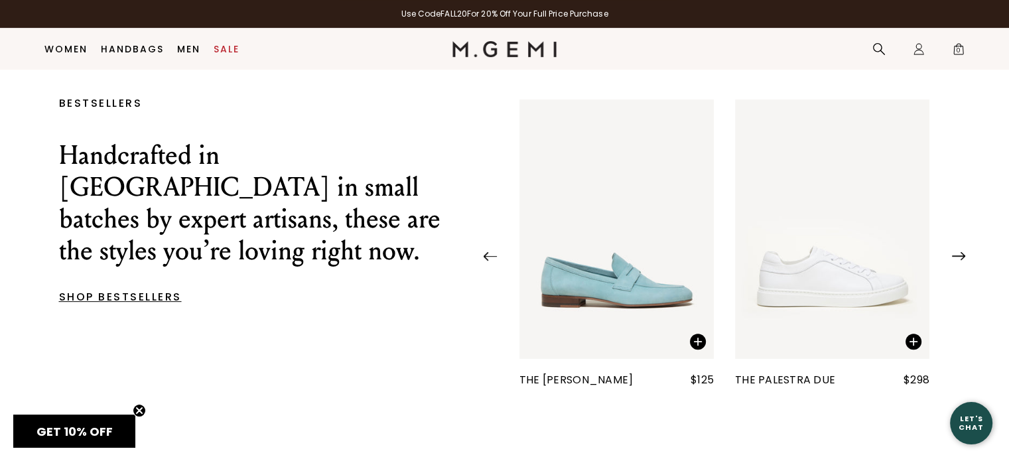
click at [954, 261] on img at bounding box center [958, 256] width 13 height 9
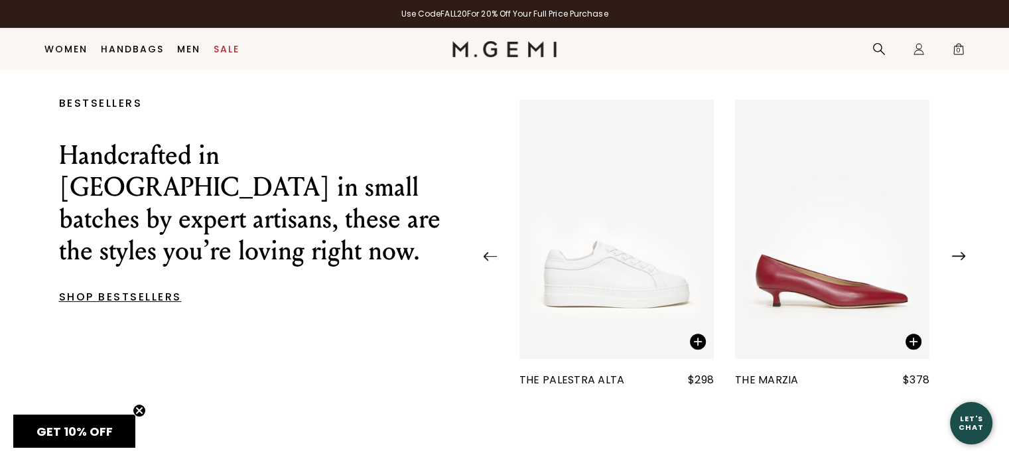
click at [954, 261] on img at bounding box center [958, 256] width 13 height 9
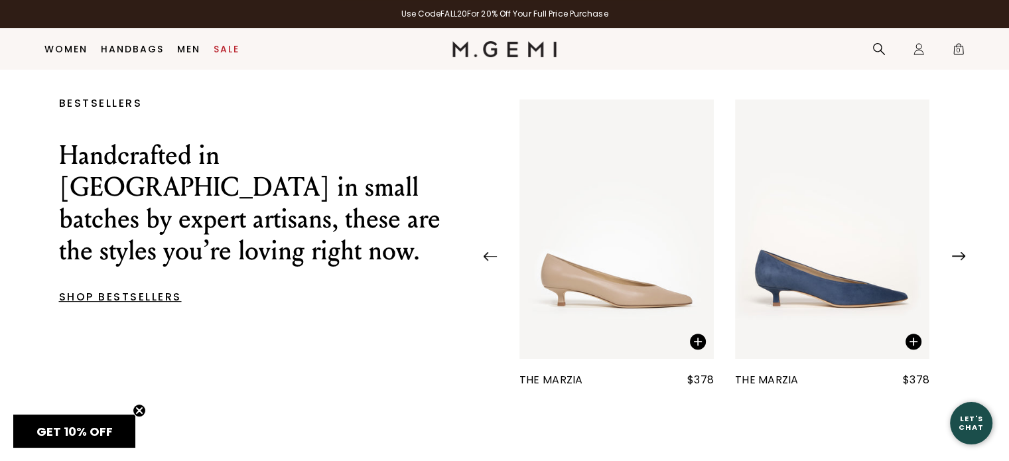
click at [954, 261] on img at bounding box center [958, 256] width 13 height 9
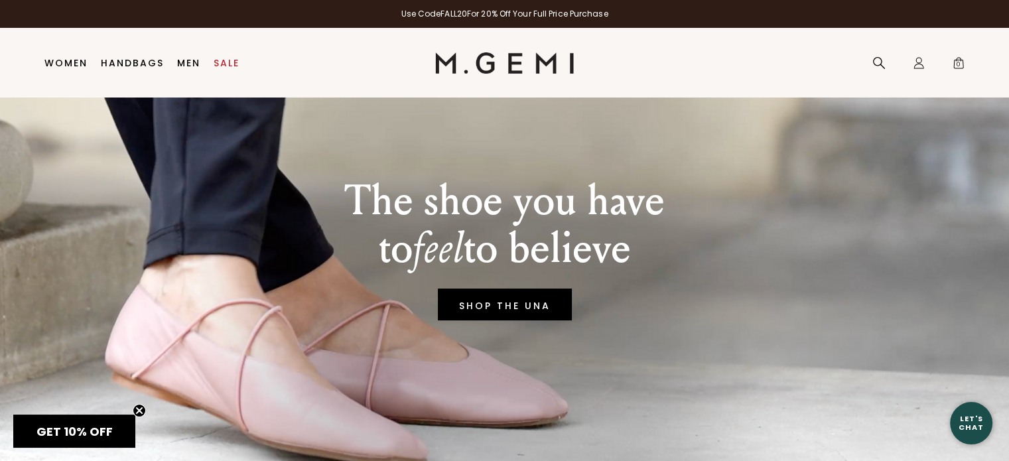
scroll to position [0, 0]
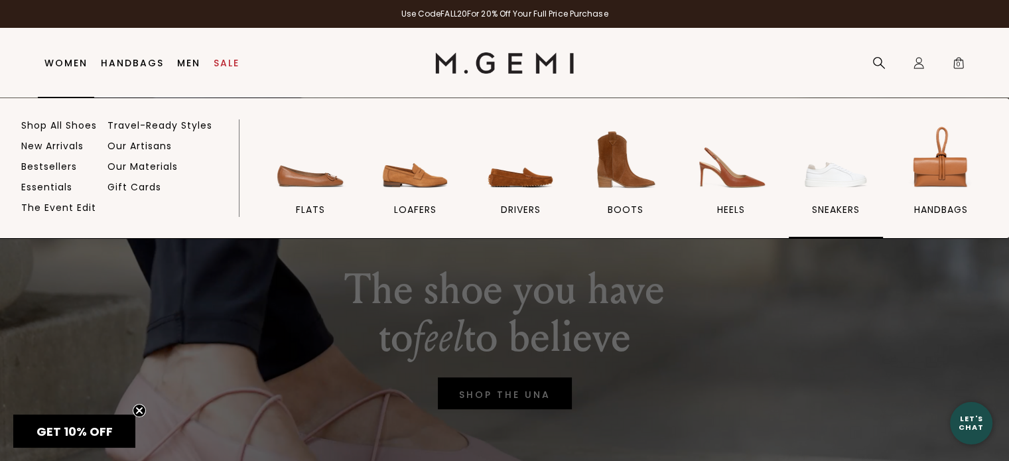
click at [827, 192] on img at bounding box center [836, 160] width 74 height 74
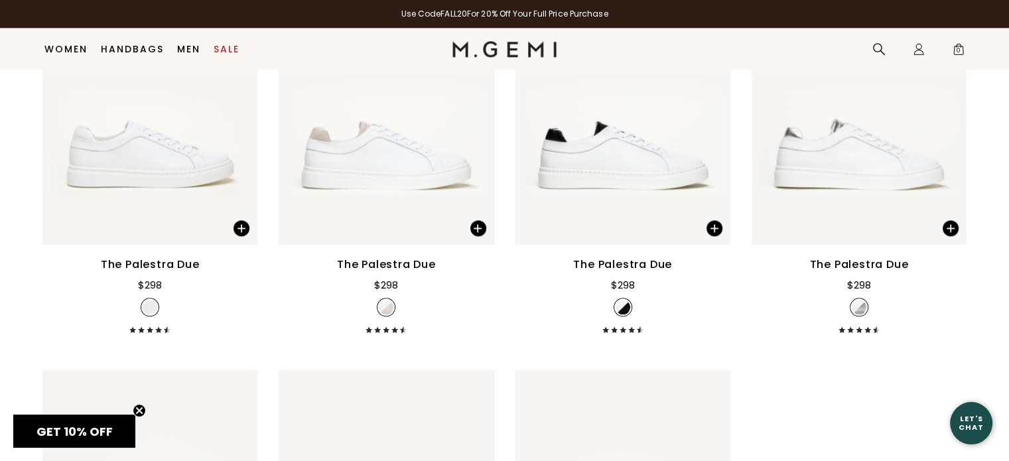
scroll to position [1533, 0]
click at [165, 200] on img at bounding box center [149, 103] width 215 height 287
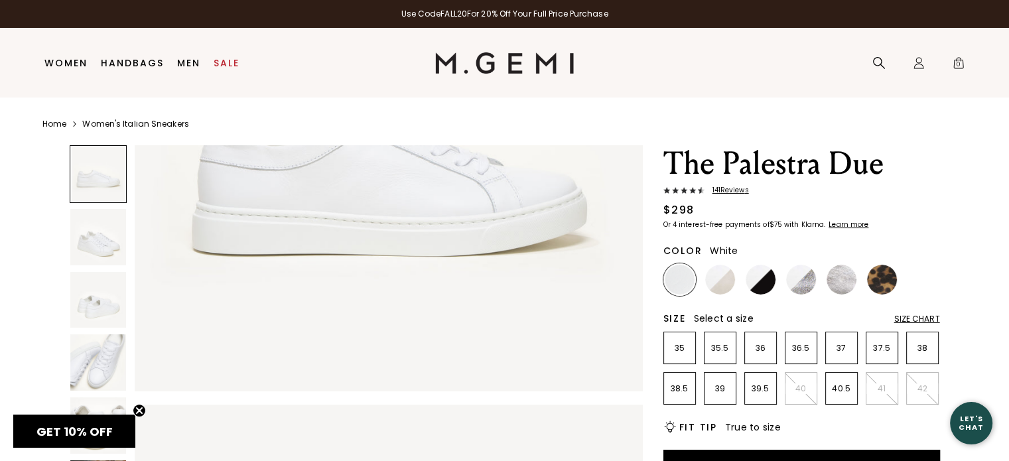
click at [109, 242] on img at bounding box center [98, 237] width 56 height 56
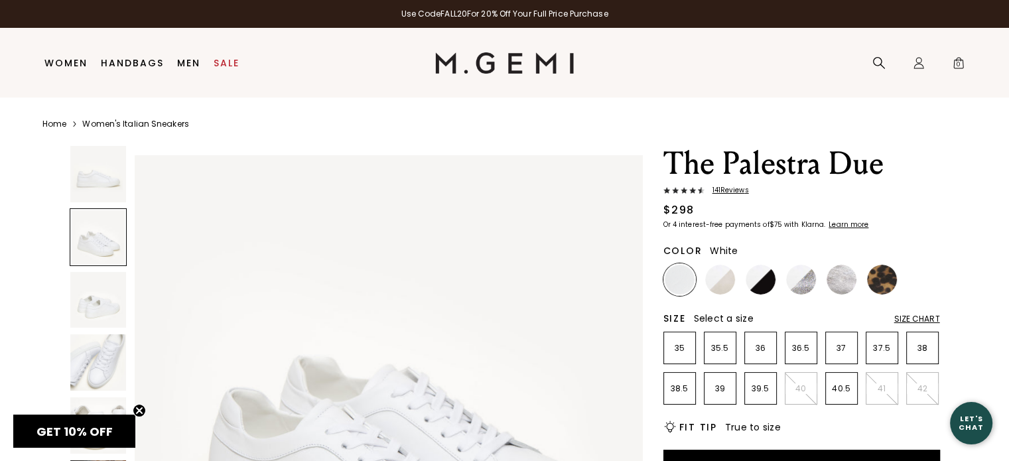
click at [96, 313] on img at bounding box center [98, 300] width 56 height 56
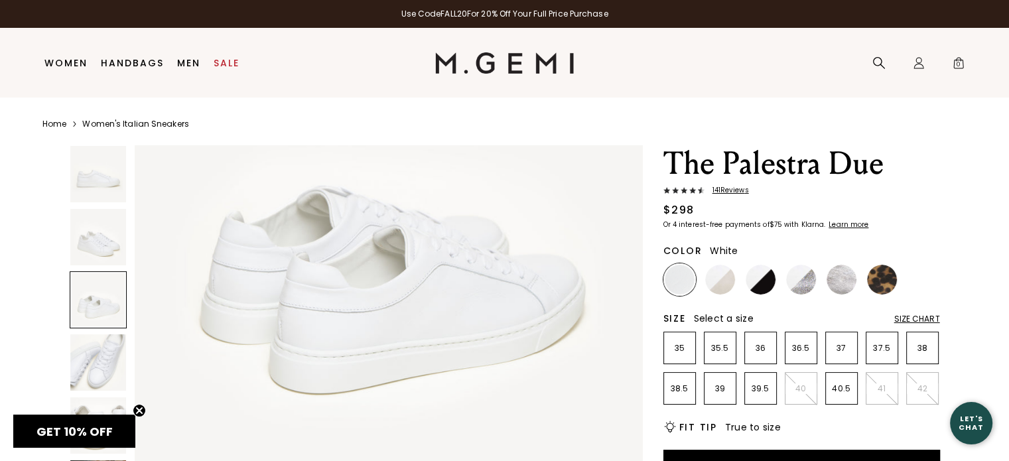
scroll to position [1216, 0]
